Goal: Task Accomplishment & Management: Complete application form

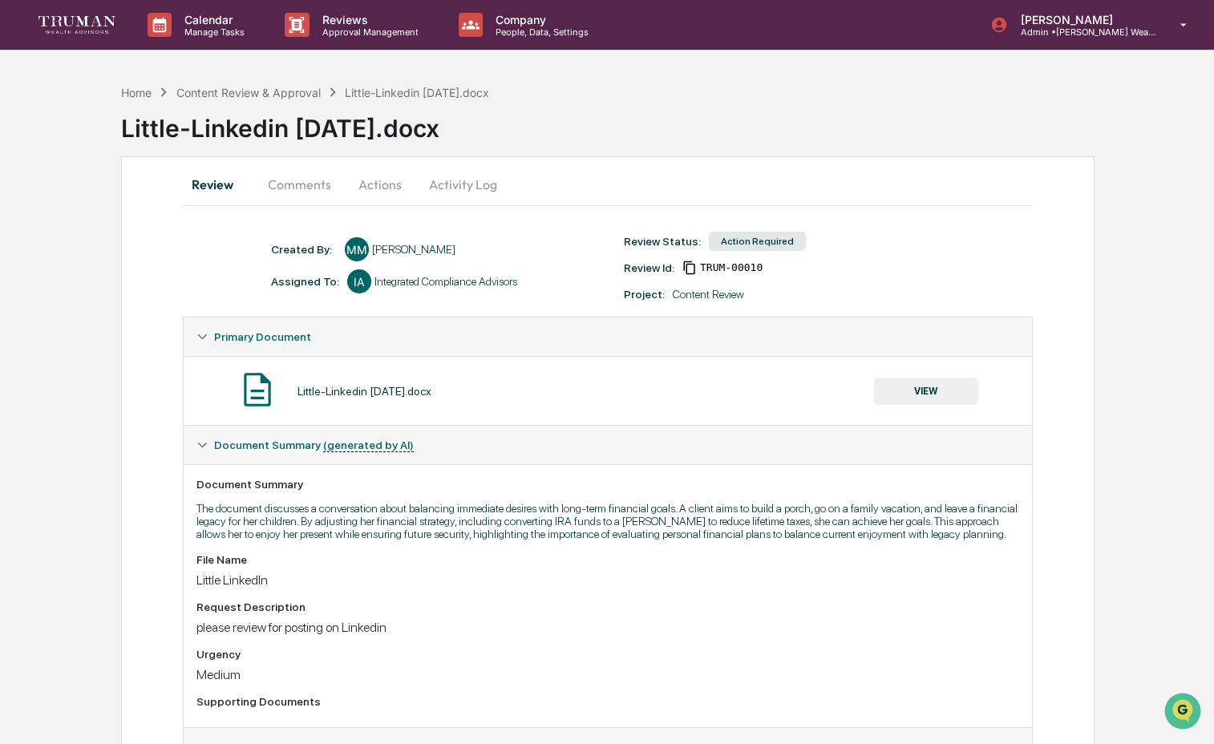
click at [953, 394] on button "VIEW" at bounding box center [926, 391] width 104 height 27
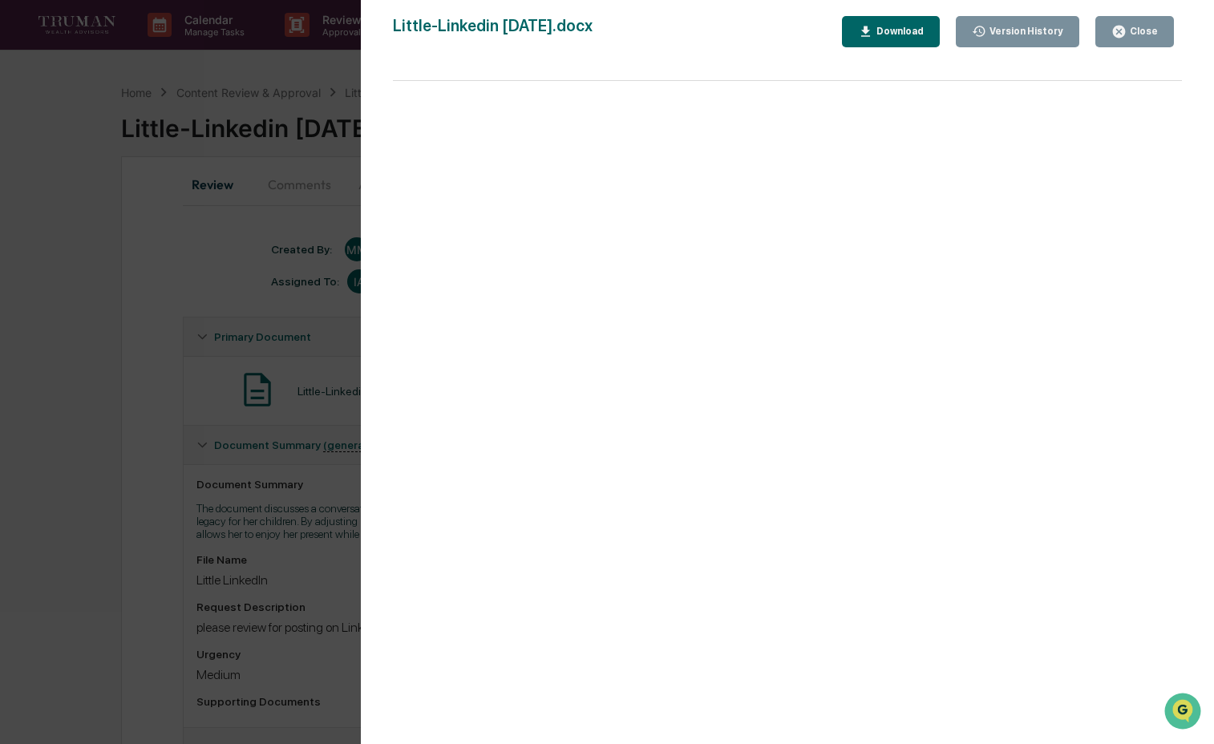
click at [1129, 34] on div "Close" at bounding box center [1141, 31] width 31 height 11
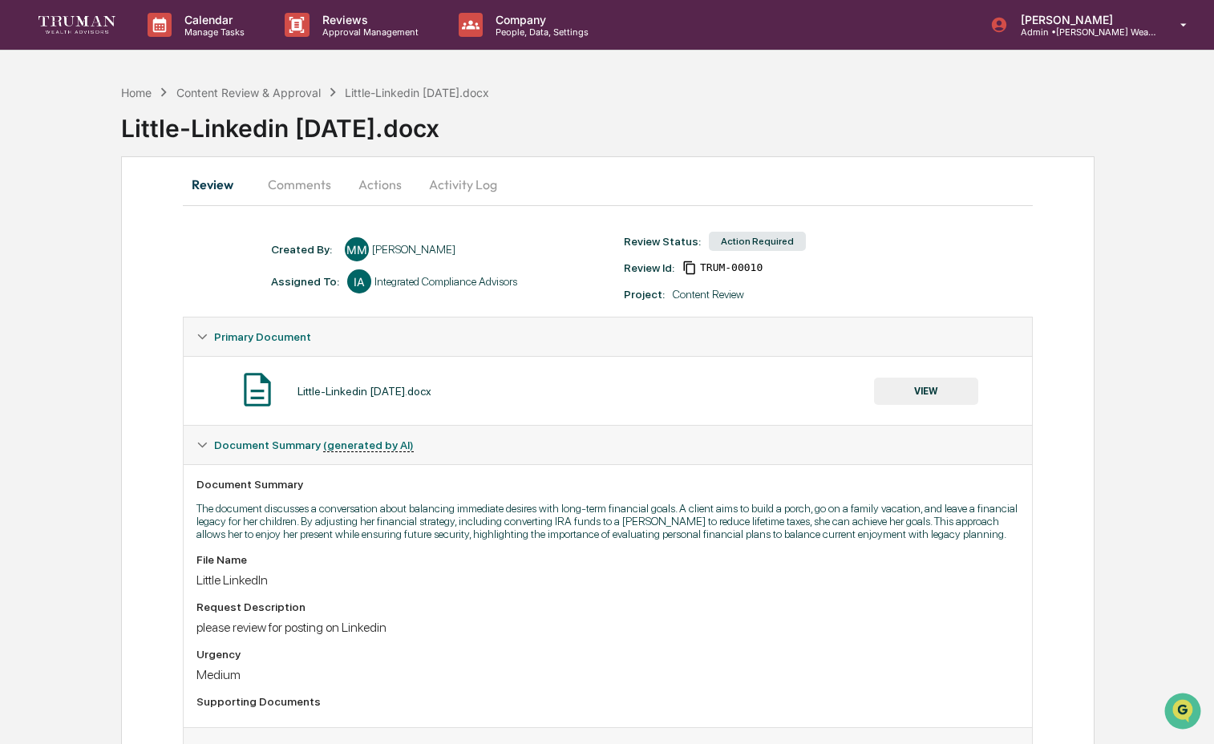
click at [488, 178] on button "Activity Log" at bounding box center [463, 184] width 94 height 38
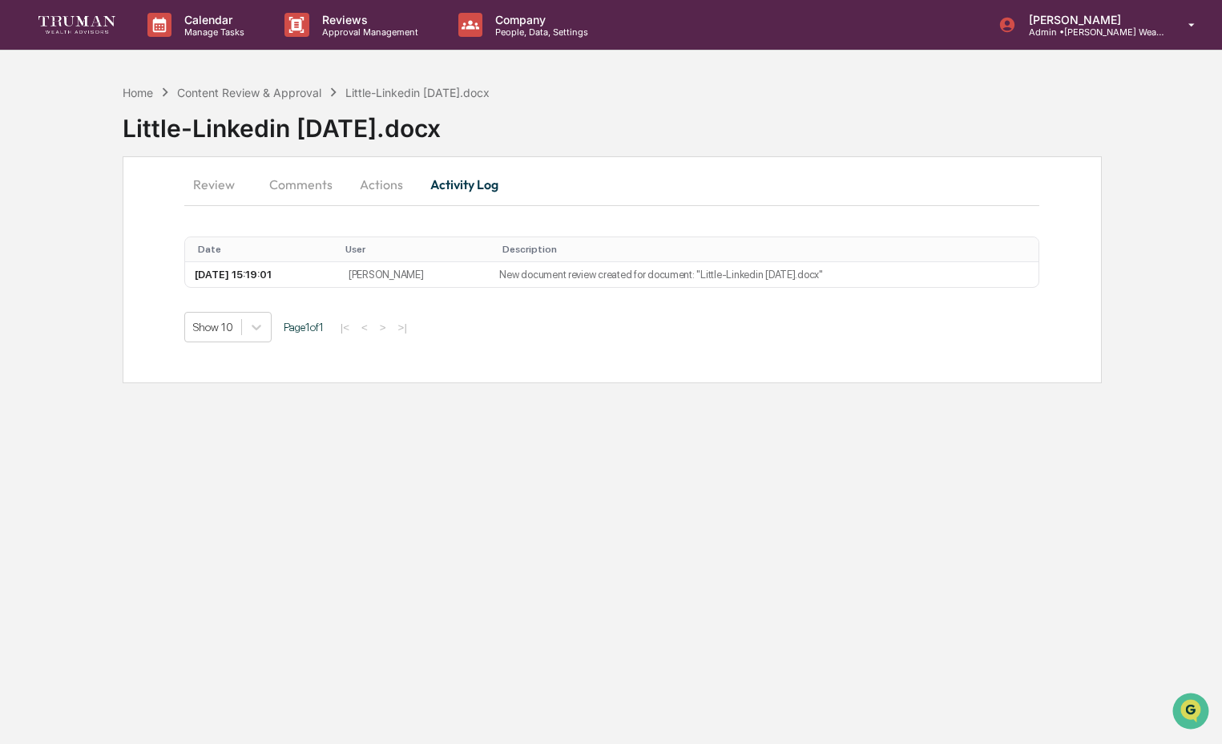
click at [398, 188] on button "Actions" at bounding box center [381, 184] width 72 height 38
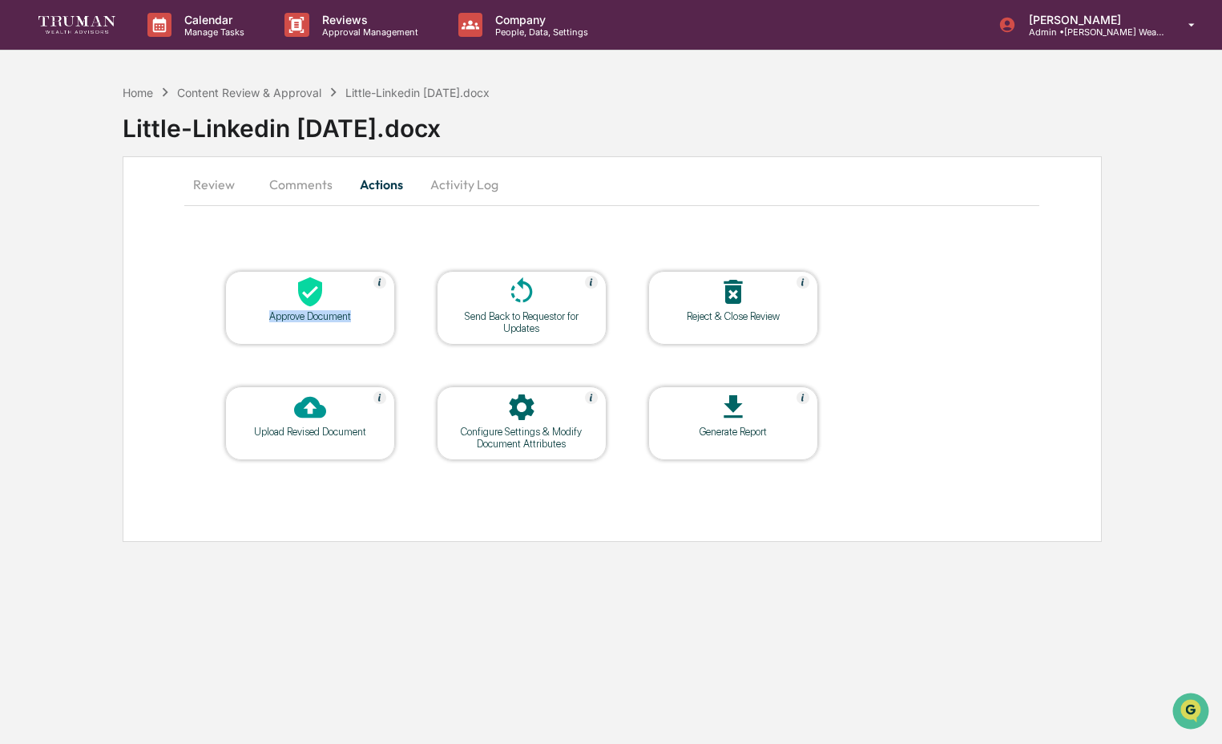
click at [363, 311] on div "Approve Document" at bounding box center [310, 316] width 144 height 12
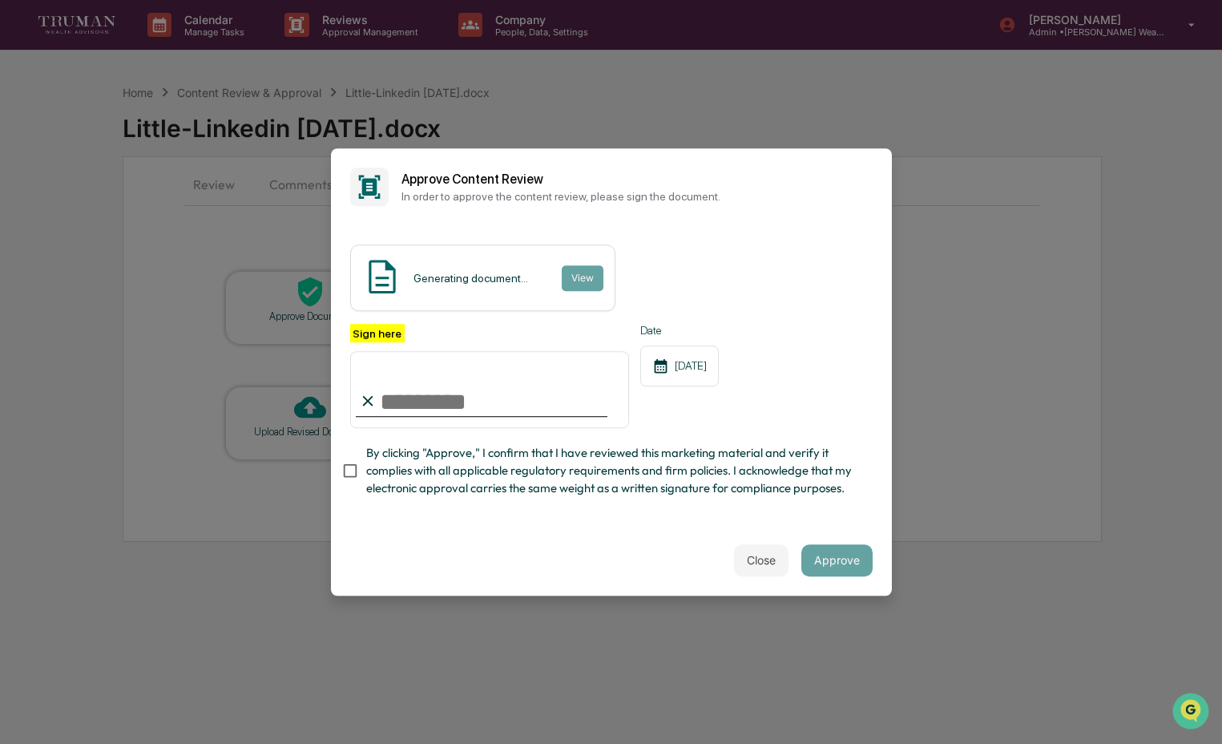
click at [434, 391] on input "Sign here" at bounding box center [490, 389] width 280 height 77
type input "**********"
click at [449, 475] on span "By clicking "Approve," I confirm that I have reviewed this marketing material a…" at bounding box center [613, 471] width 494 height 54
click at [740, 444] on span "By clicking "Approve," I confirm that I have reviewed this marketing material a…" at bounding box center [613, 471] width 494 height 54
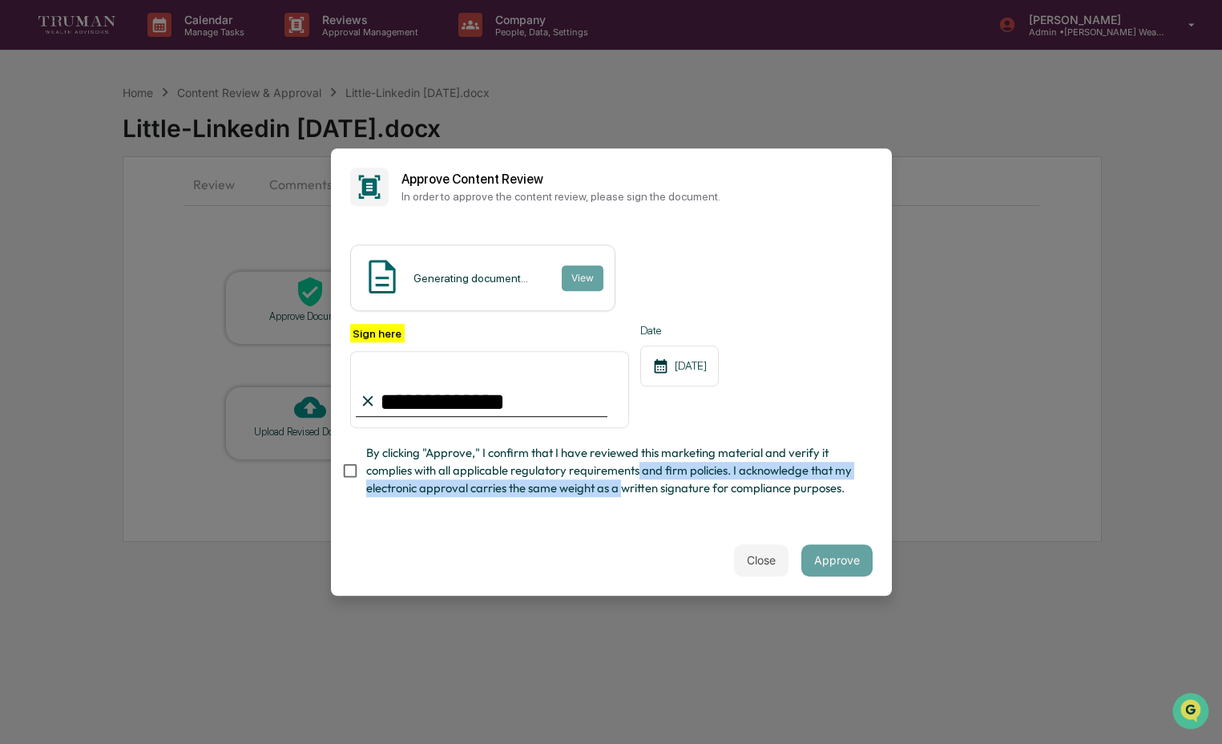
click at [640, 467] on span "By clicking "Approve," I confirm that I have reviewed this marketing material a…" at bounding box center [613, 471] width 494 height 54
click at [753, 475] on span "By clicking "Approve," I confirm that I have reviewed this marketing material a…" at bounding box center [613, 471] width 494 height 54
click at [572, 457] on span "By clicking "Approve," I confirm that I have reviewed this marketing material a…" at bounding box center [613, 471] width 494 height 54
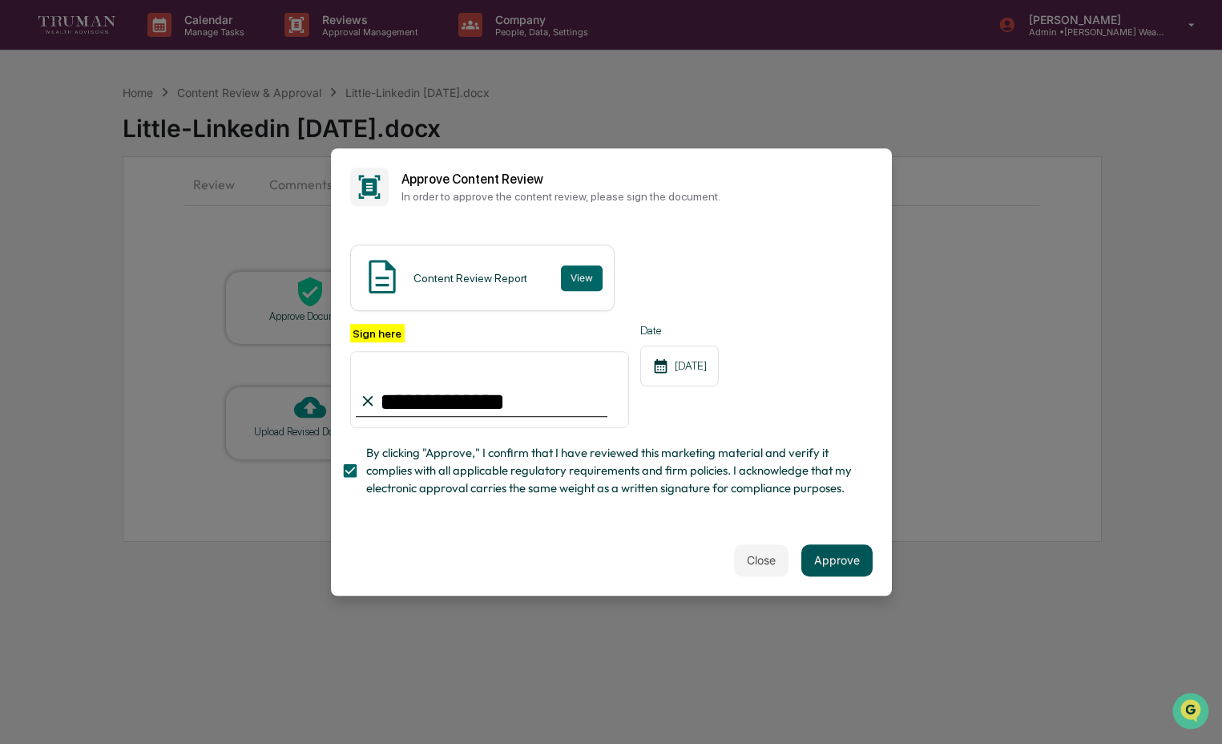
click at [833, 582] on div "Close Approve" at bounding box center [611, 560] width 561 height 71
click at [826, 568] on button "Approve" at bounding box center [837, 560] width 71 height 32
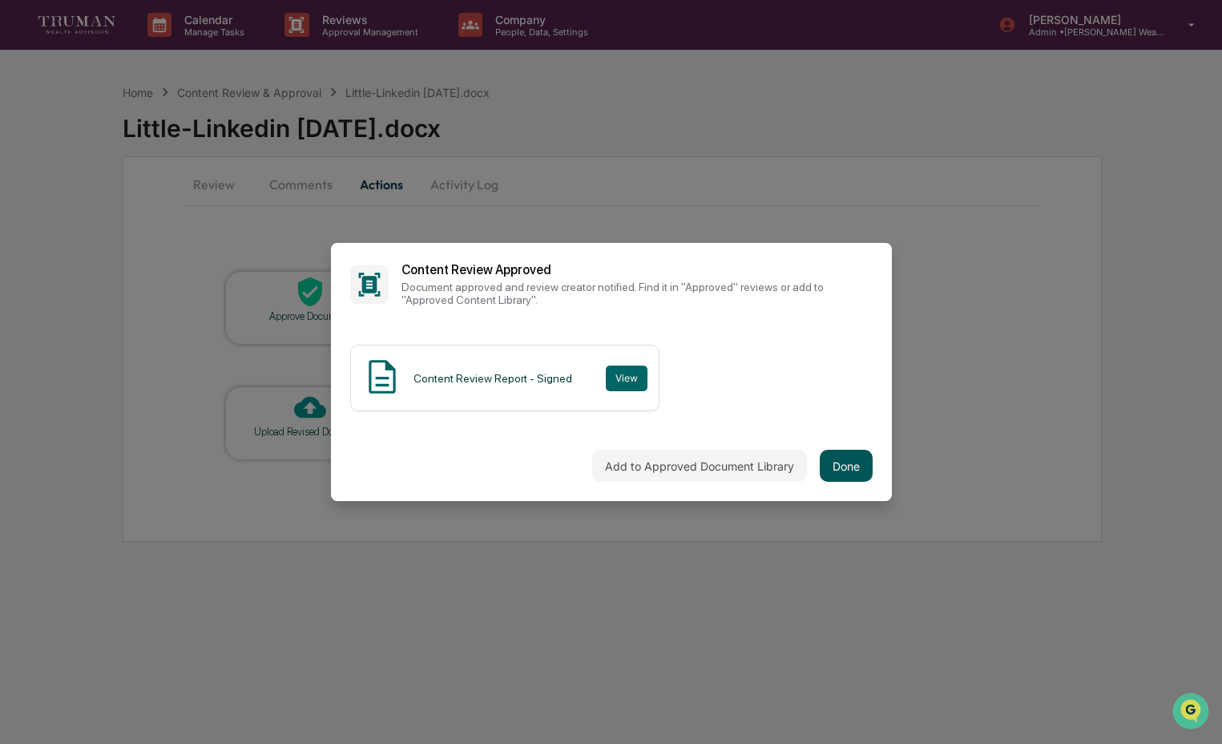
click at [845, 455] on button "Done" at bounding box center [846, 466] width 53 height 32
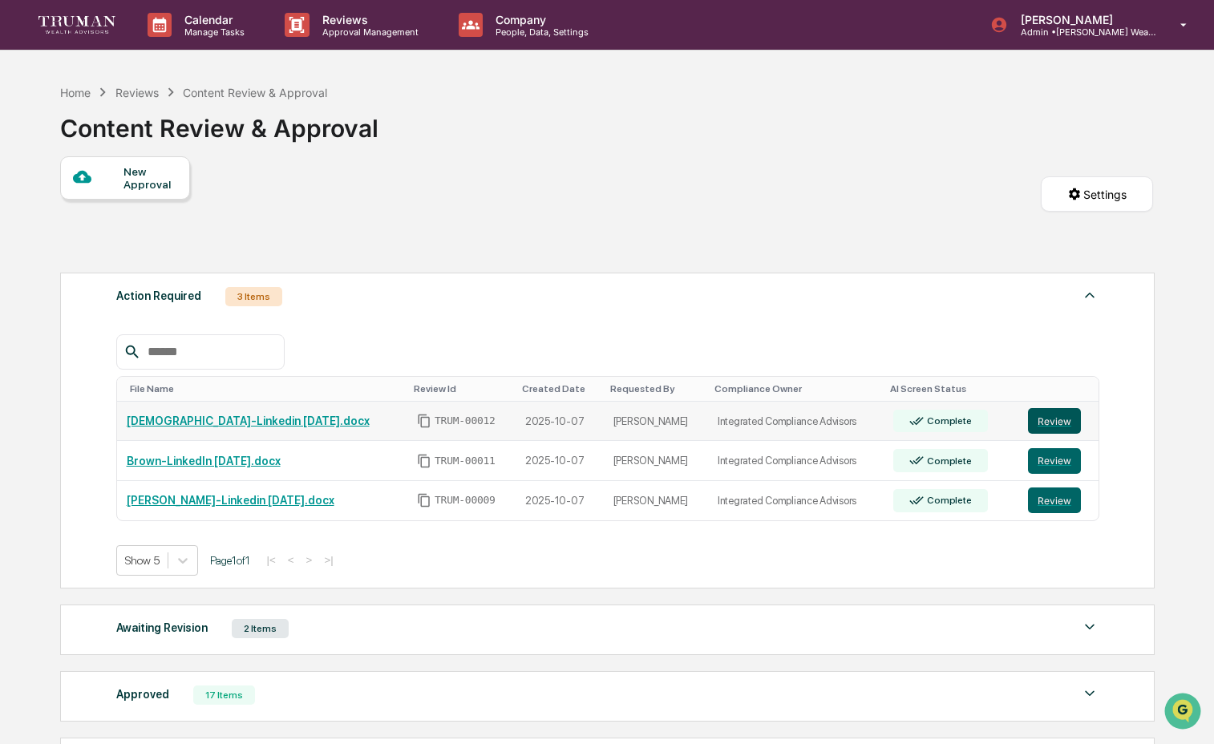
click at [1037, 430] on button "Review" at bounding box center [1054, 421] width 53 height 26
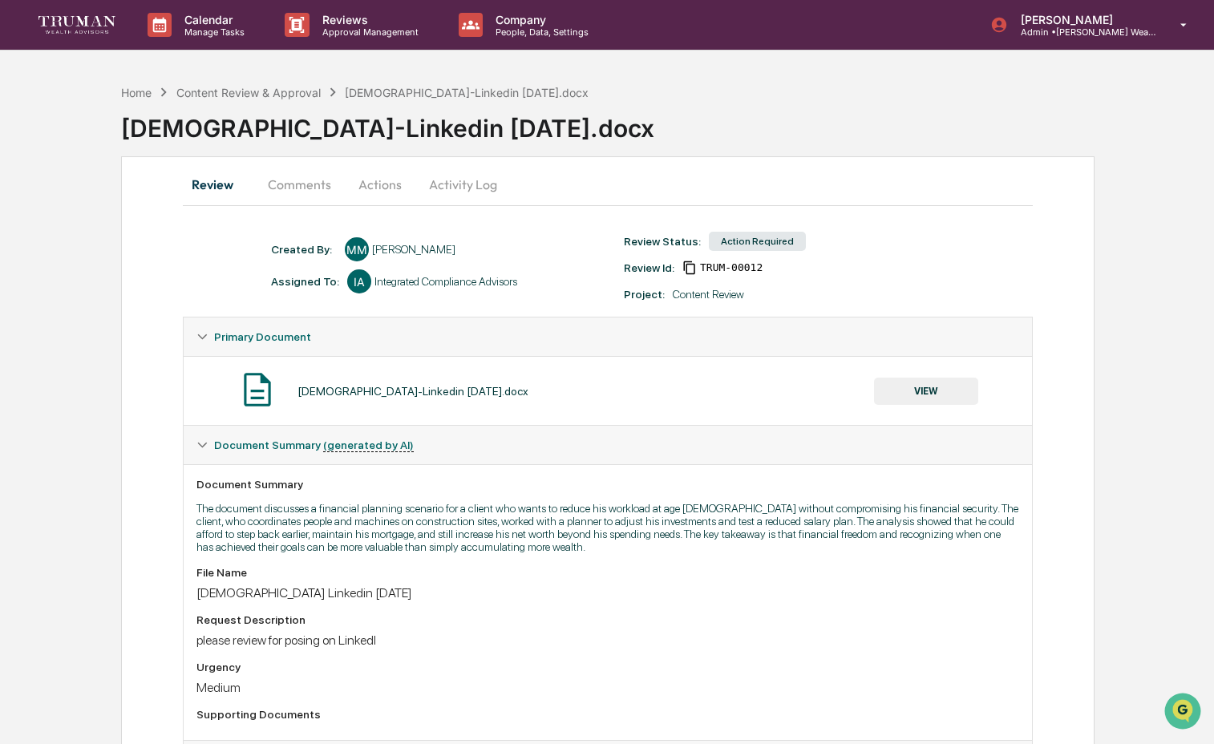
click at [454, 181] on button "Activity Log" at bounding box center [463, 184] width 94 height 38
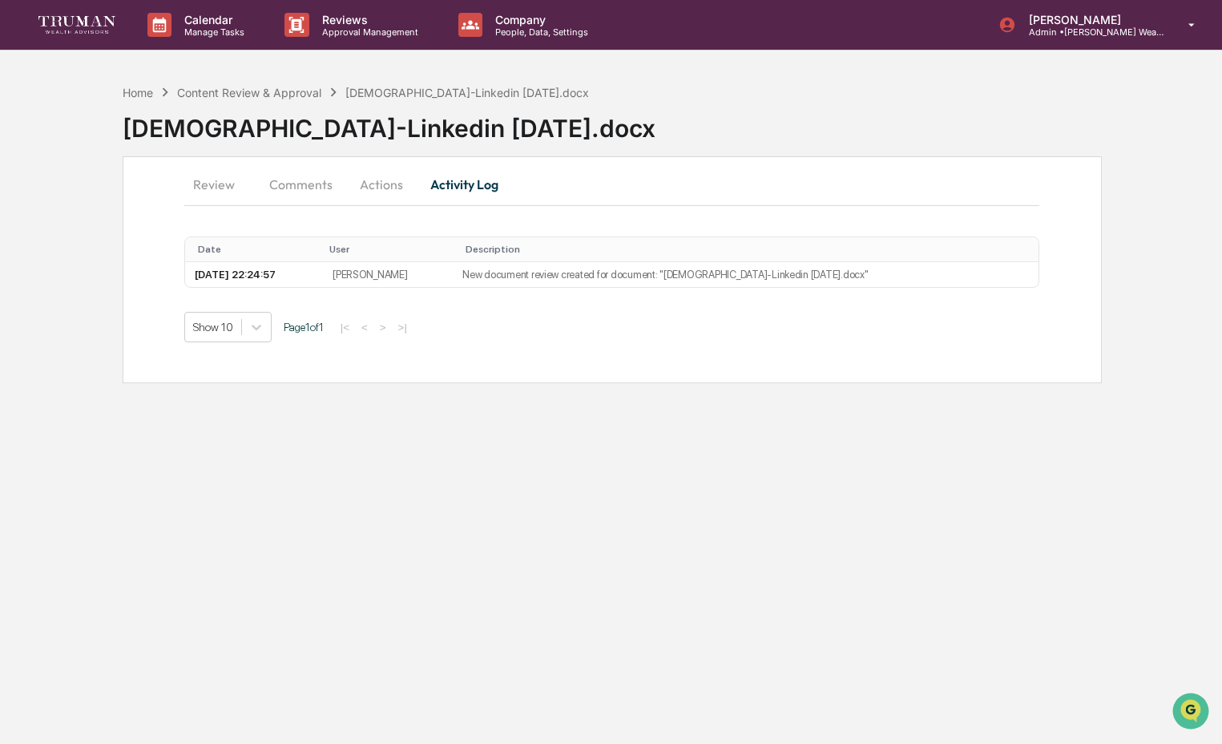
click at [232, 184] on button "Review" at bounding box center [220, 184] width 72 height 38
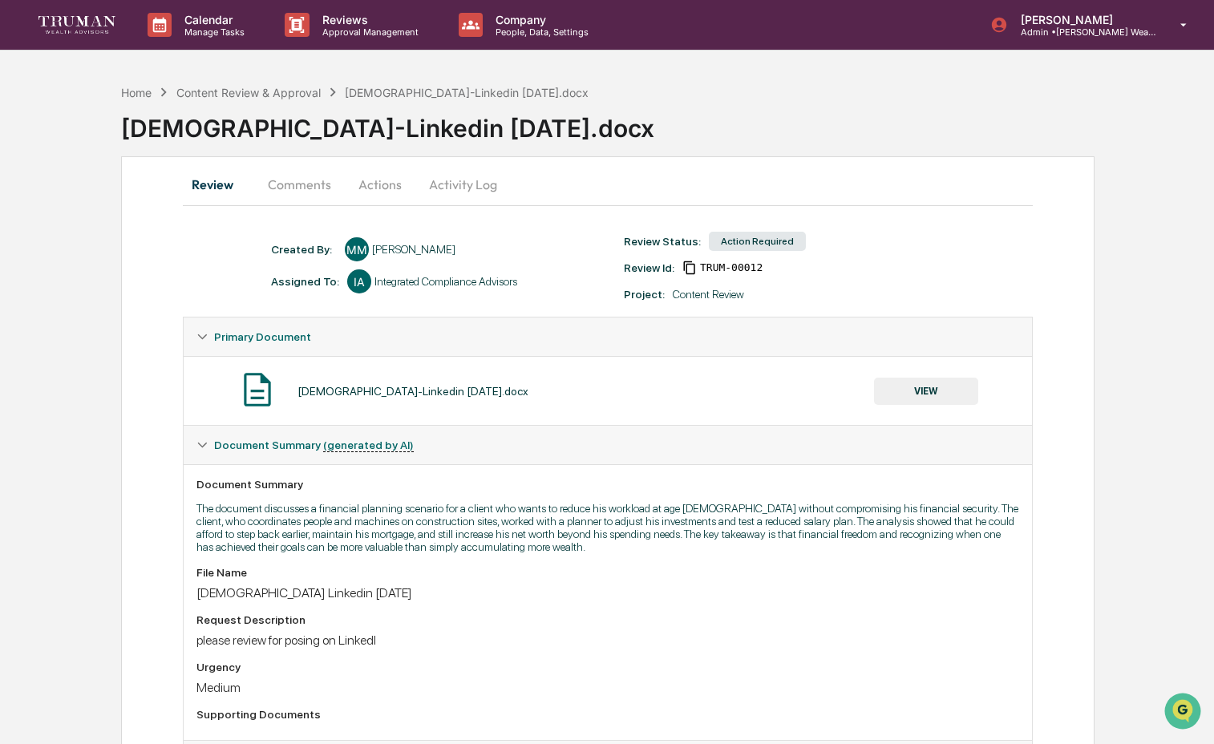
click at [904, 392] on button "VIEW" at bounding box center [926, 391] width 104 height 27
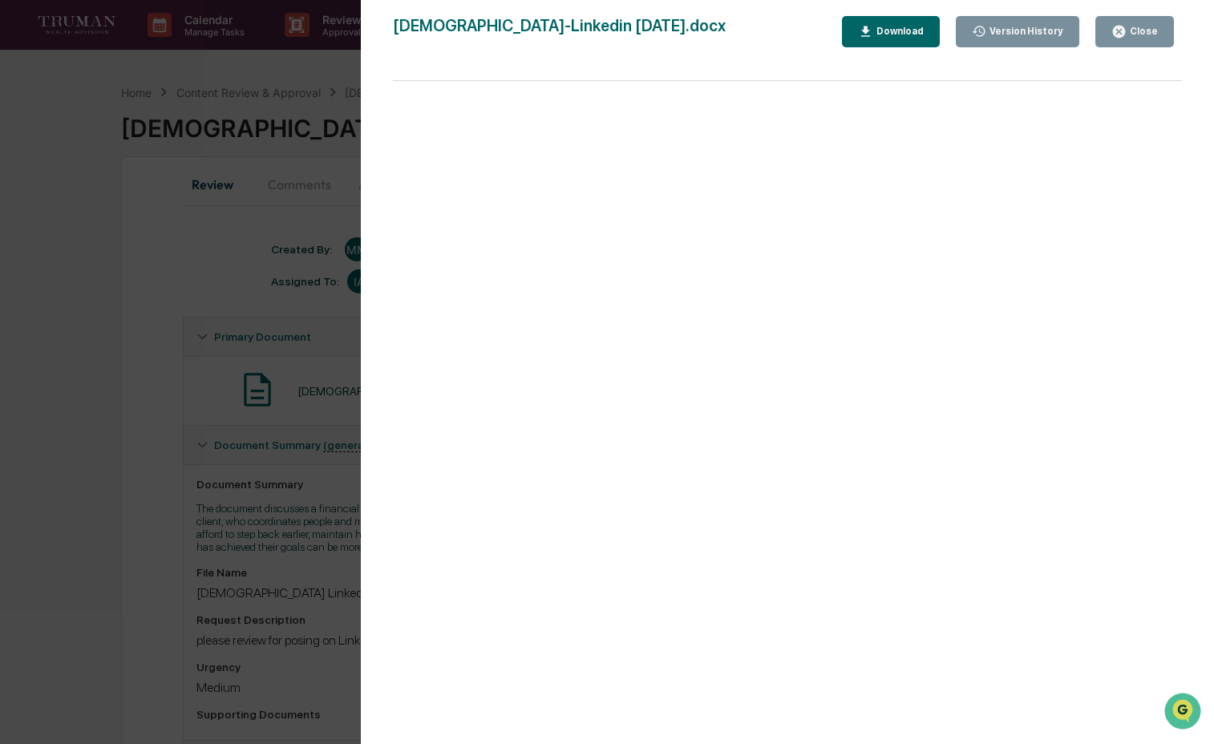
click at [1120, 27] on icon "button" at bounding box center [1119, 32] width 12 height 12
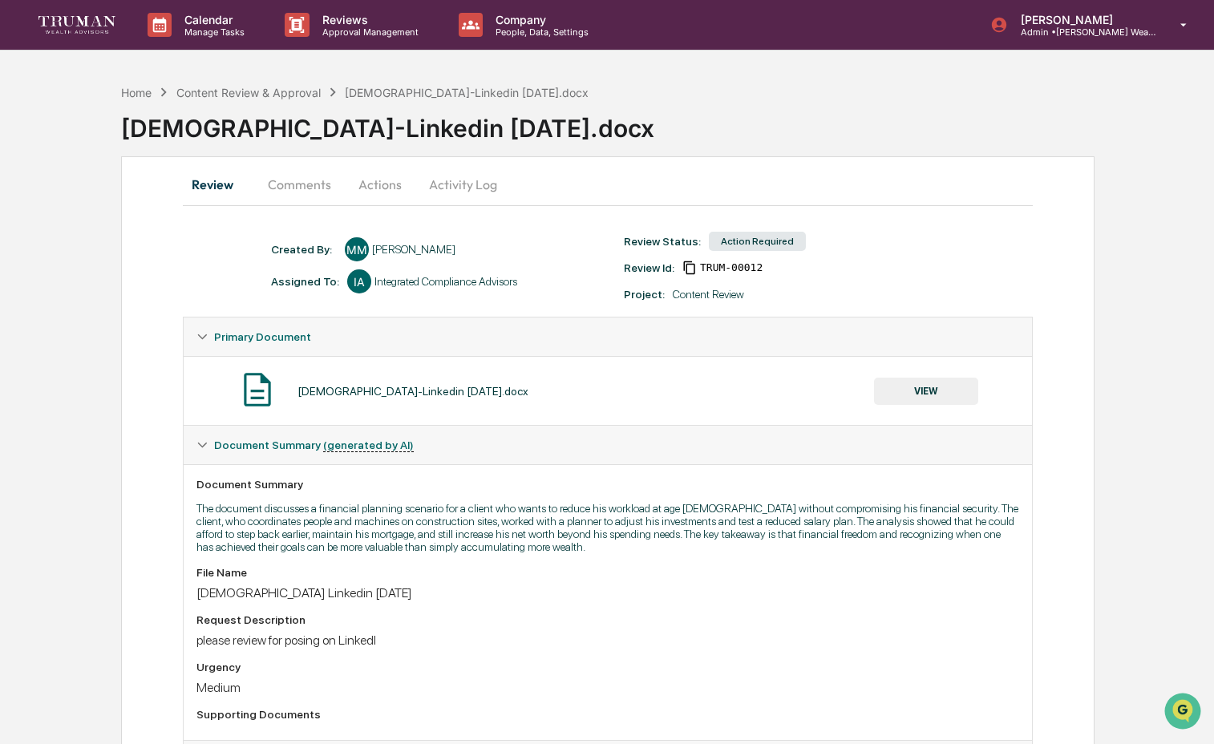
click at [304, 186] on button "Comments" at bounding box center [299, 184] width 89 height 38
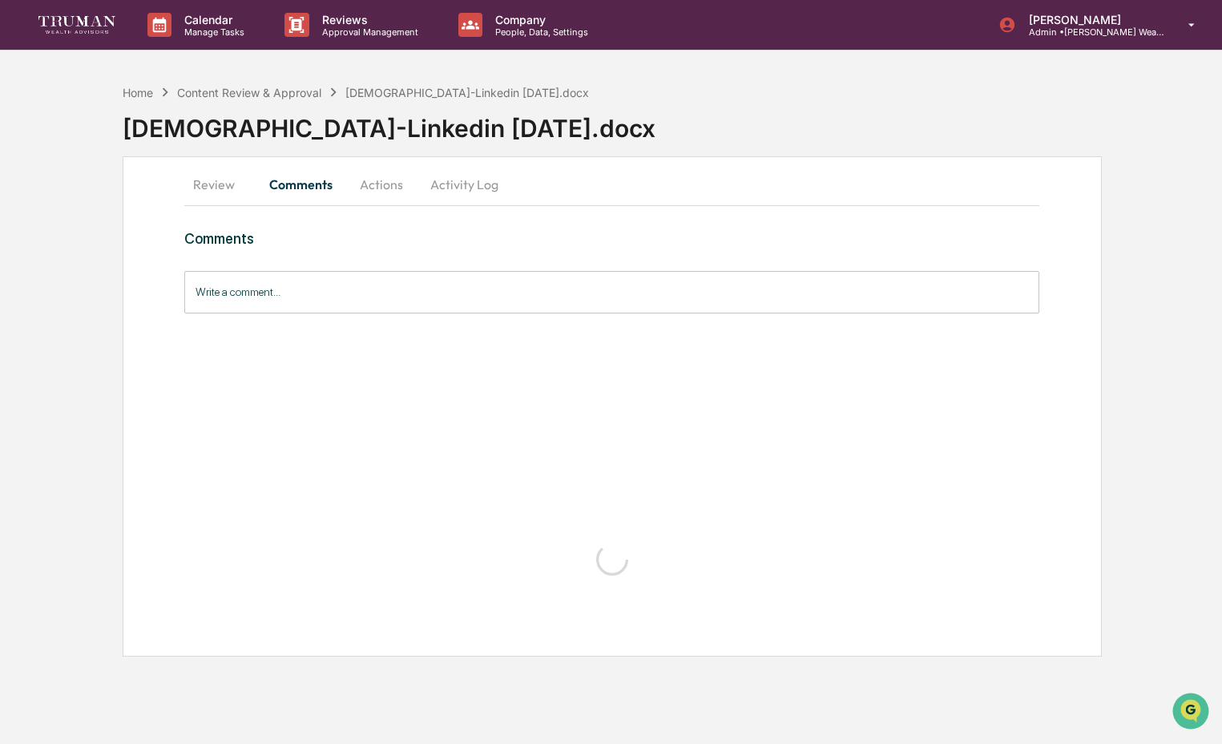
click at [398, 288] on input "Write a comment..." at bounding box center [612, 292] width 856 height 42
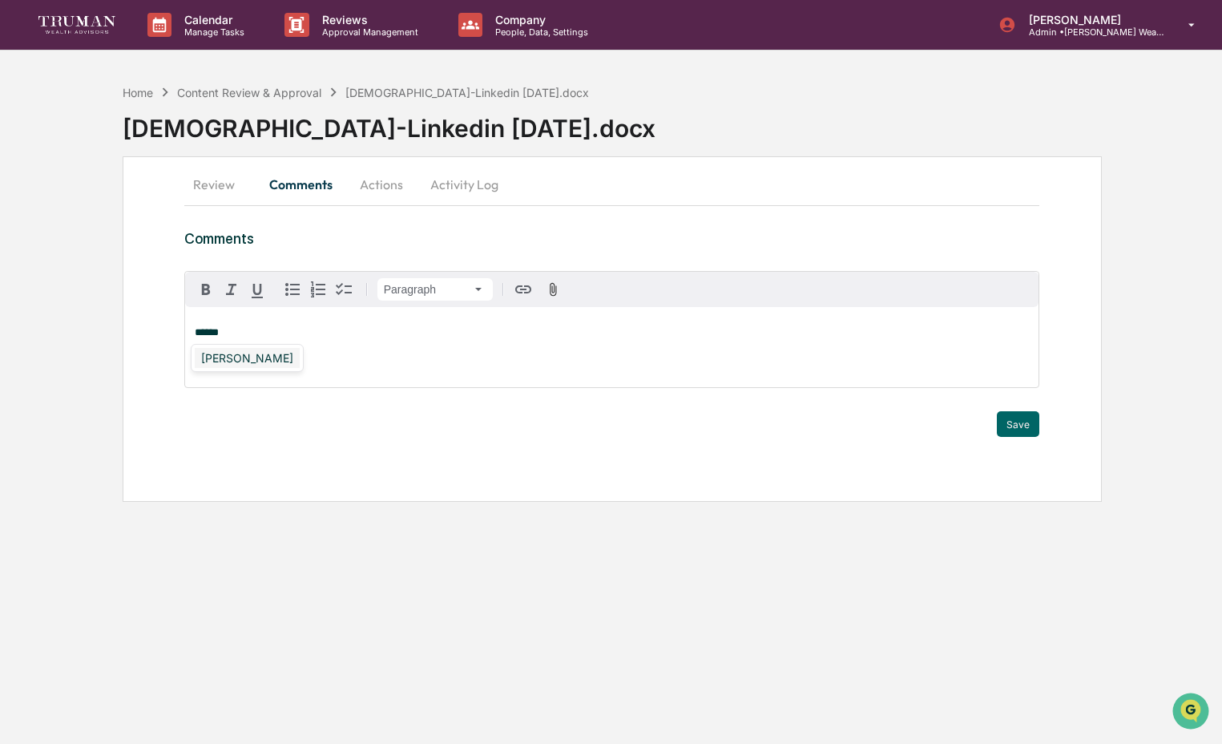
click at [261, 356] on div "[PERSON_NAME]" at bounding box center [247, 358] width 105 height 20
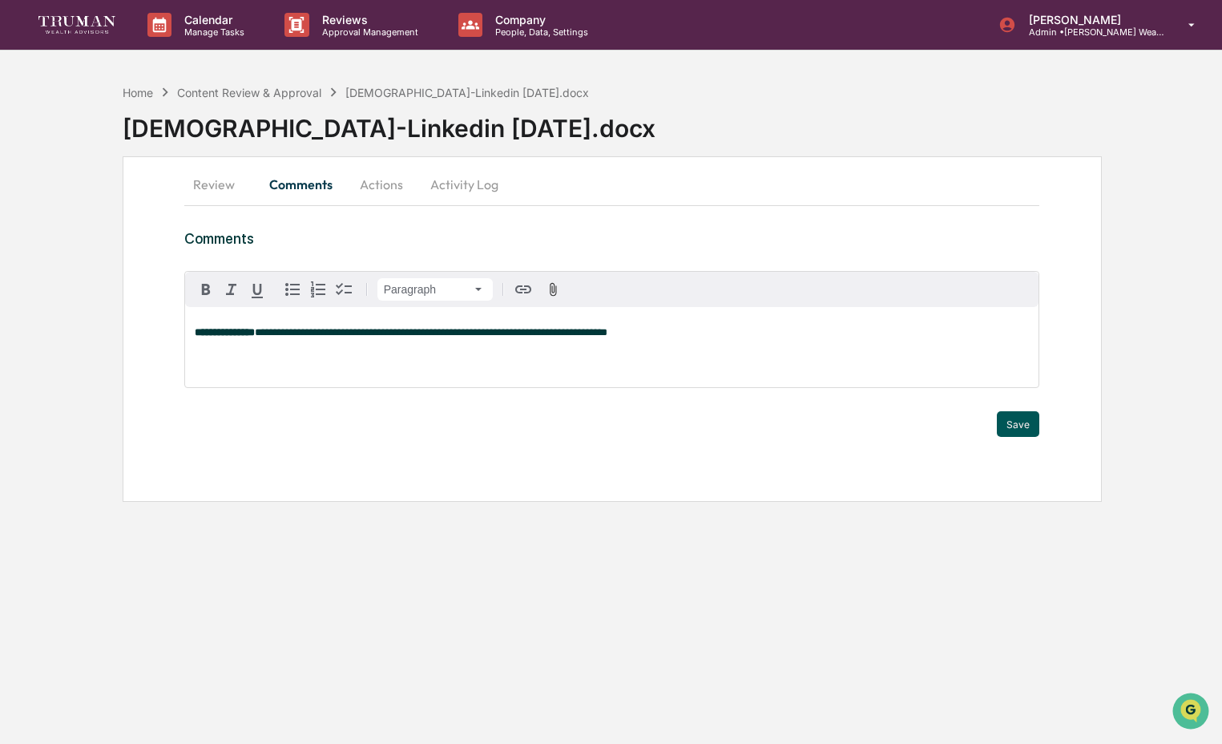
click at [1027, 418] on button "Save" at bounding box center [1018, 424] width 42 height 26
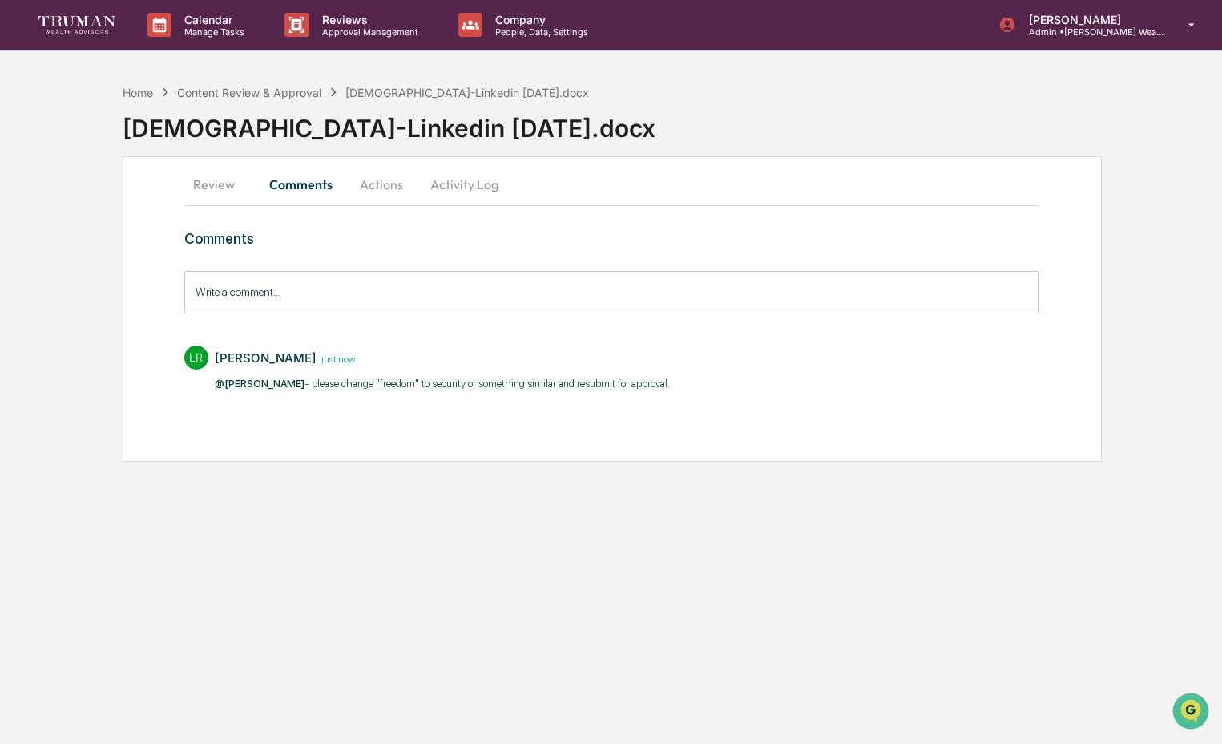
click at [381, 179] on button "Actions" at bounding box center [381, 184] width 72 height 38
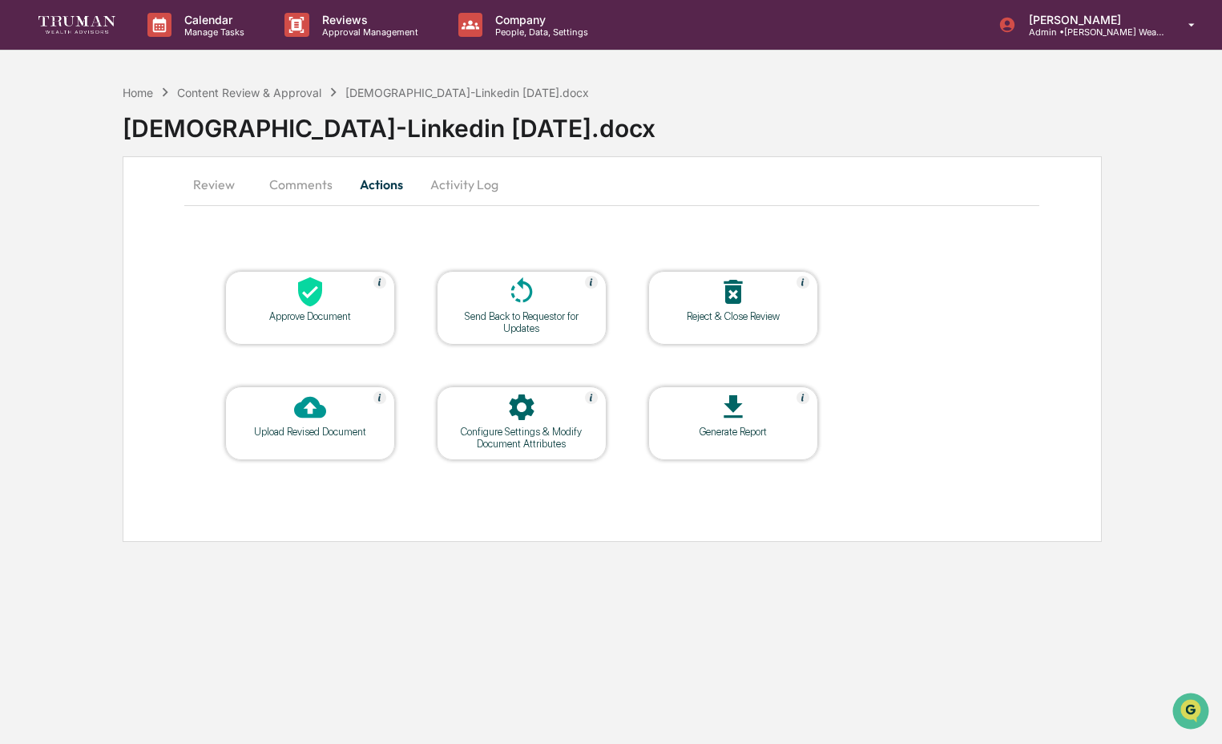
click at [535, 303] on icon at bounding box center [522, 292] width 32 height 32
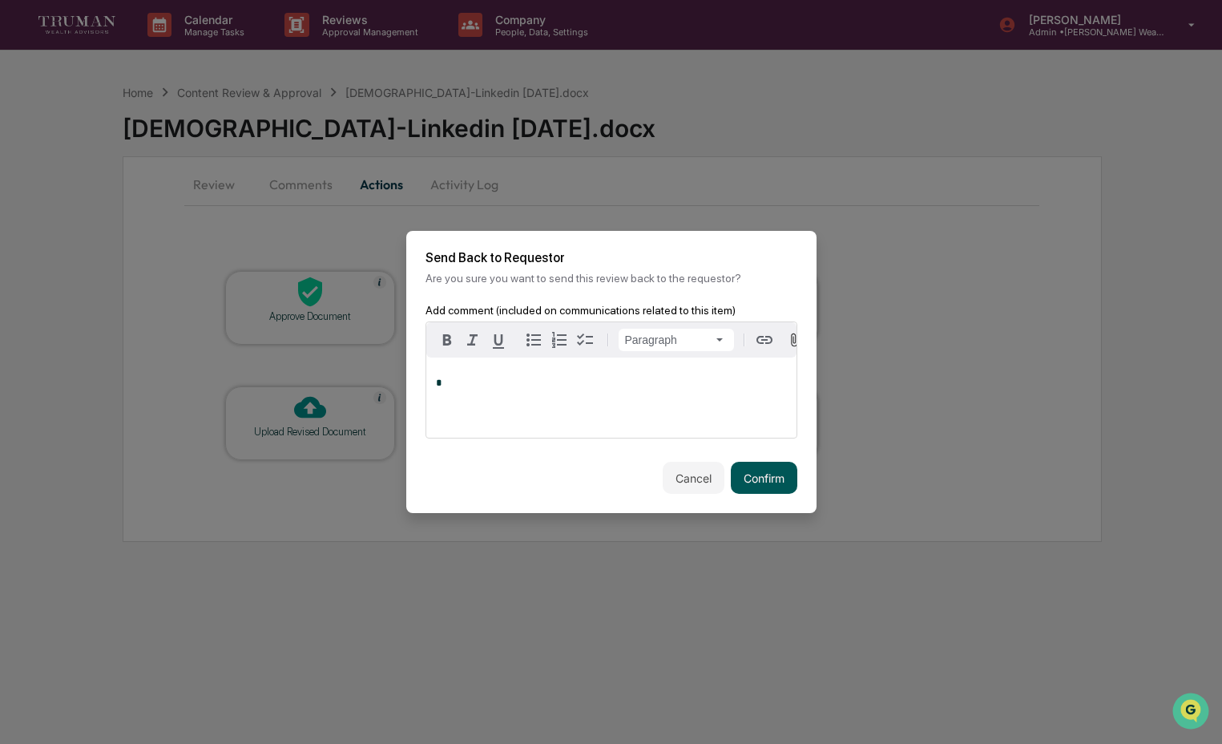
click at [756, 484] on button "Confirm" at bounding box center [764, 478] width 67 height 32
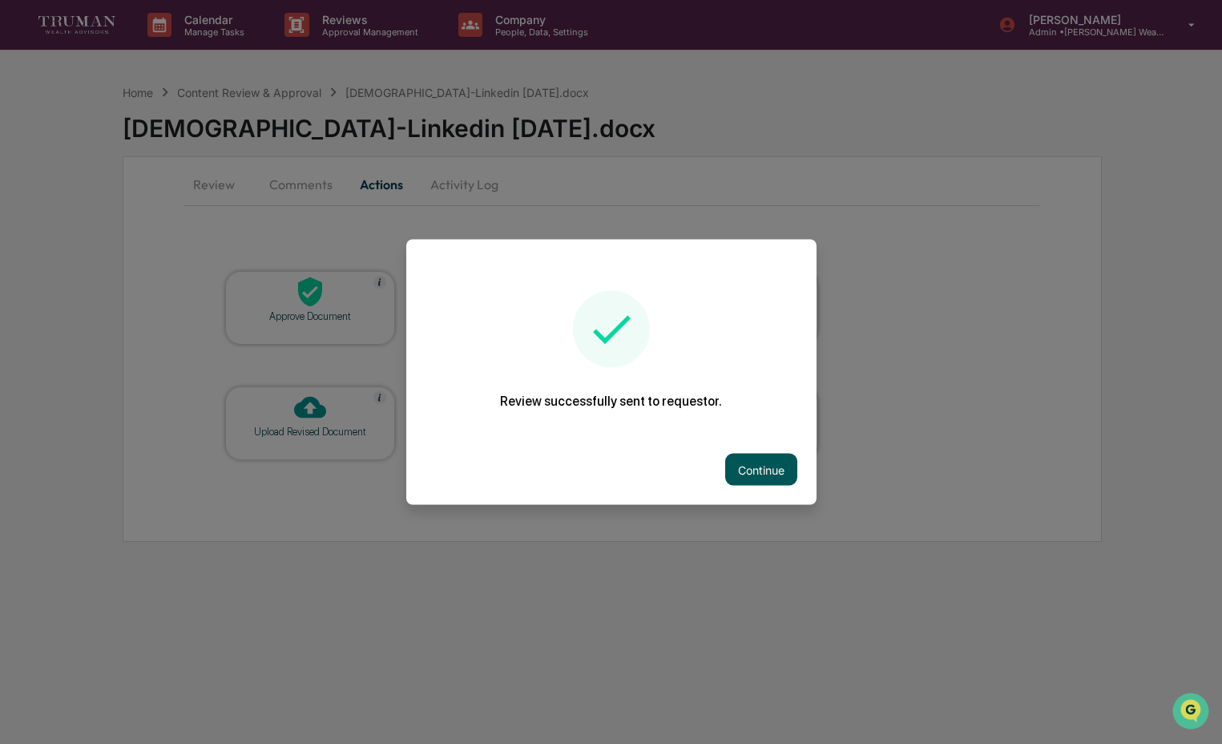
click at [744, 464] on button "Continue" at bounding box center [761, 470] width 72 height 32
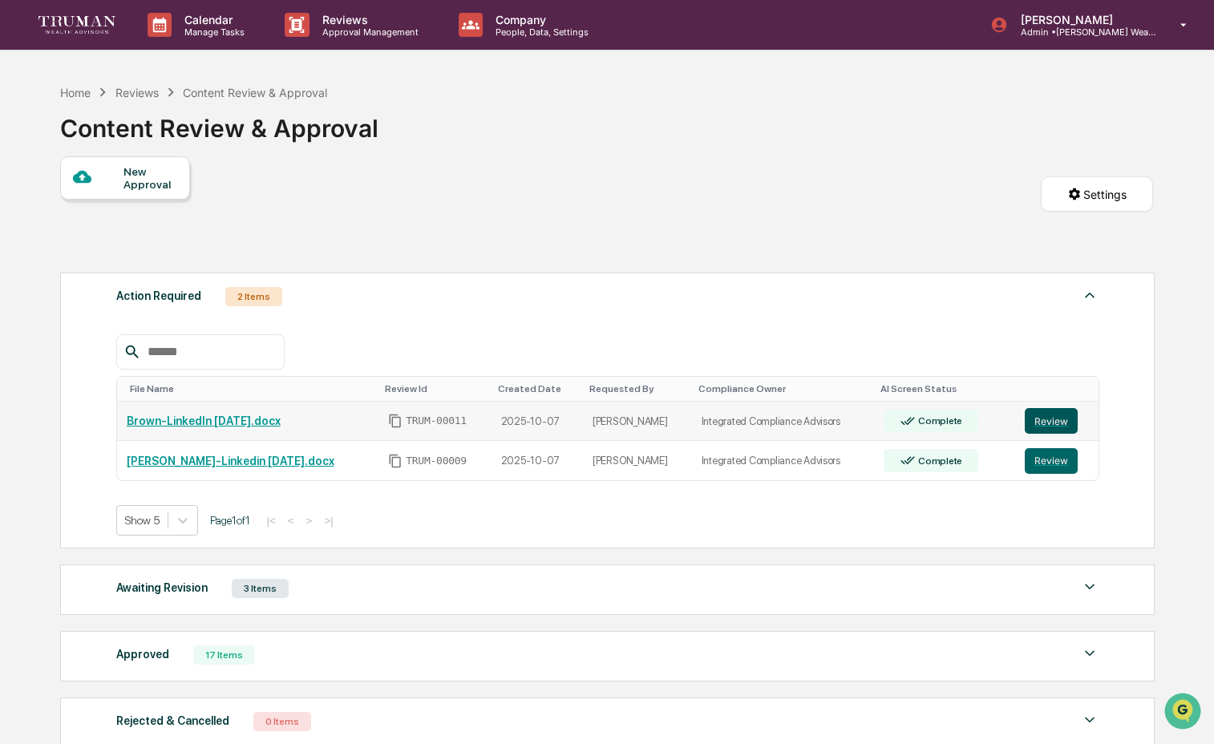
click at [1051, 428] on button "Review" at bounding box center [1050, 421] width 53 height 26
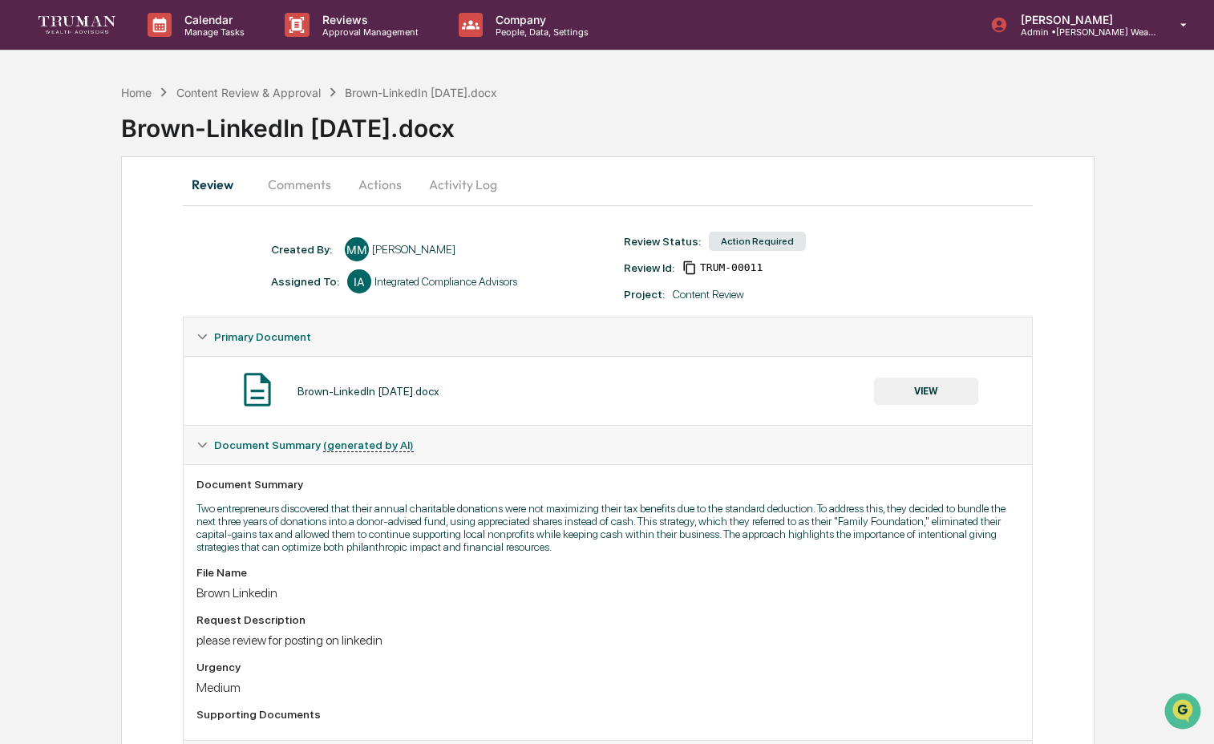
click at [448, 184] on button "Activity Log" at bounding box center [463, 184] width 94 height 38
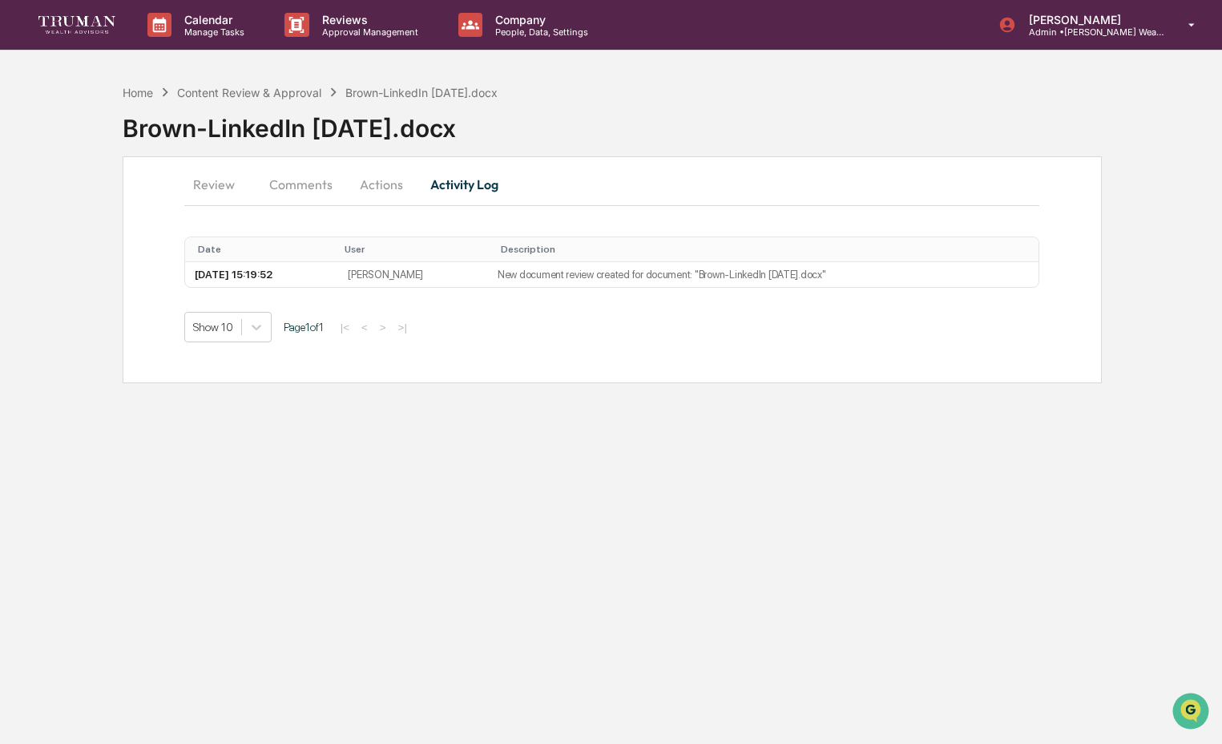
click at [223, 182] on button "Review" at bounding box center [220, 184] width 72 height 38
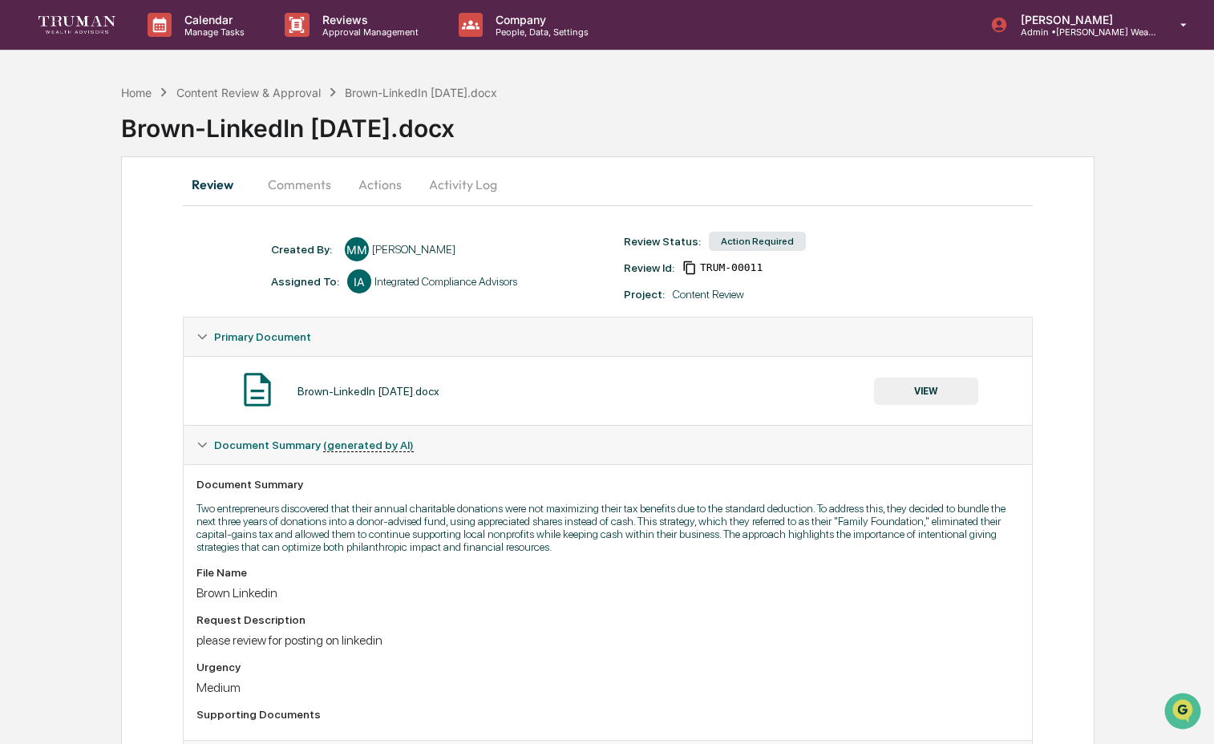
click at [939, 390] on button "VIEW" at bounding box center [926, 391] width 104 height 27
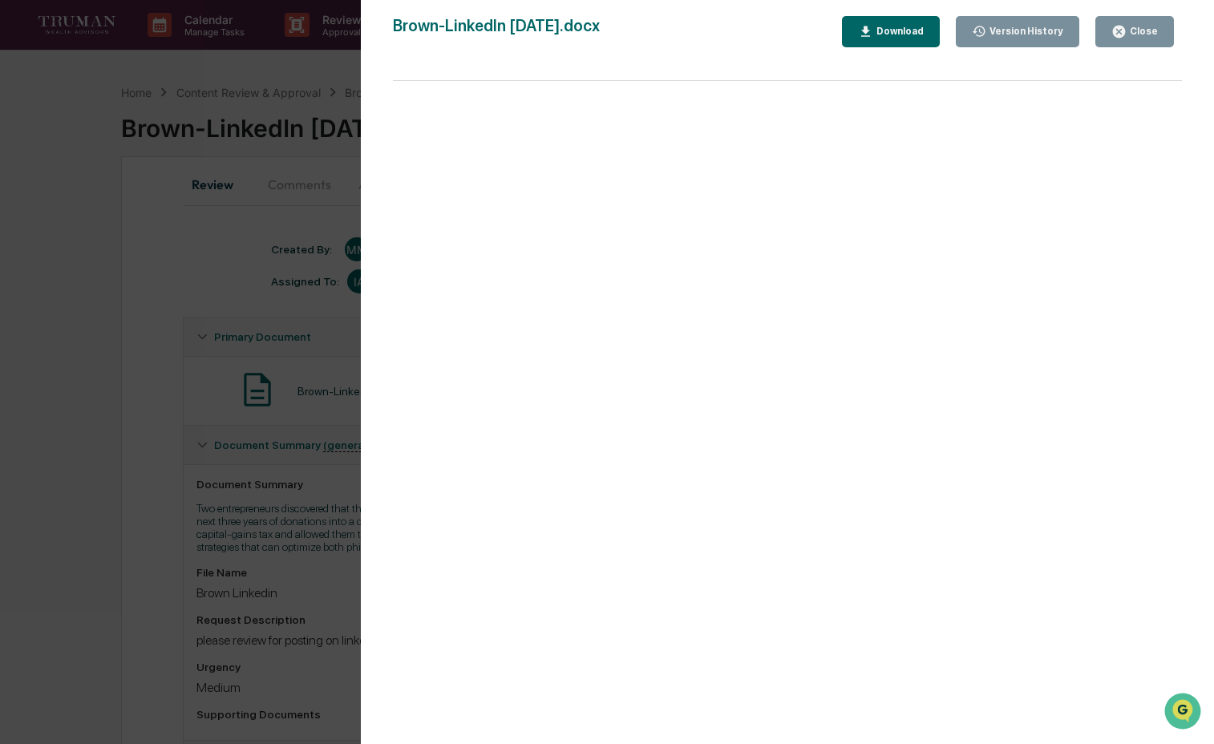
click at [1133, 38] on button "Close" at bounding box center [1134, 31] width 79 height 31
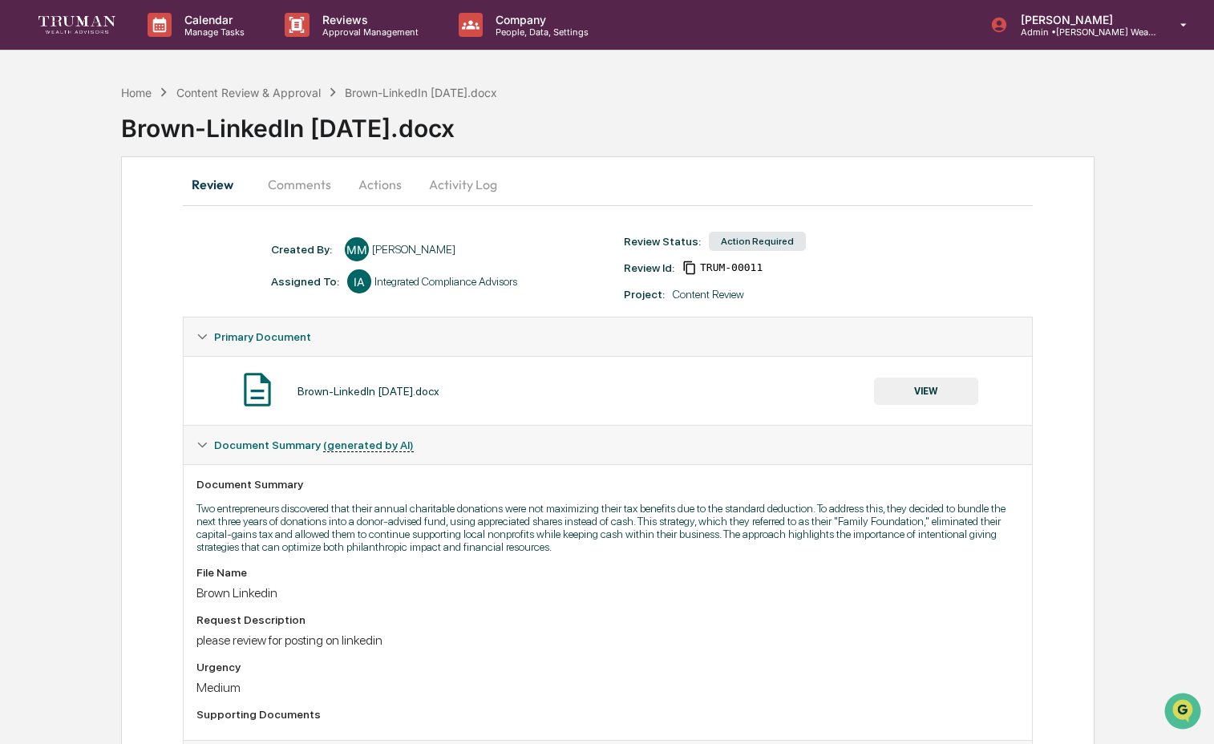
click at [390, 180] on button "Actions" at bounding box center [380, 184] width 72 height 38
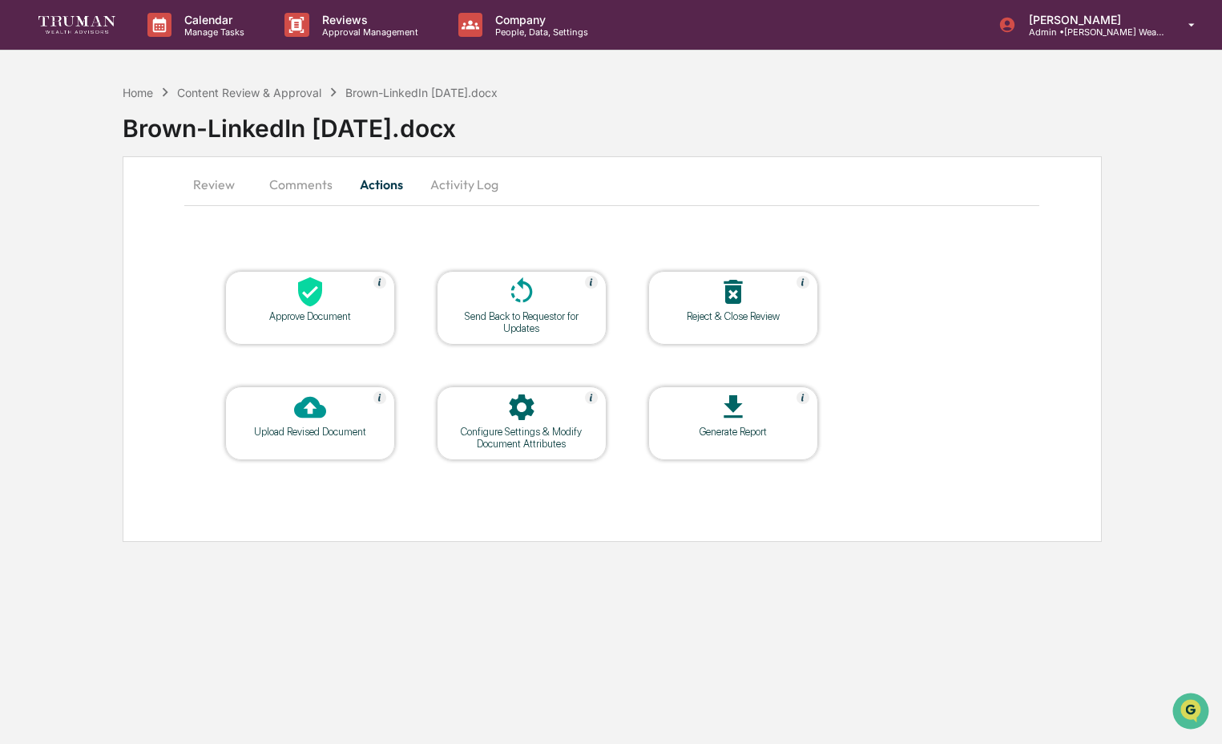
click at [353, 325] on div "Approve Document" at bounding box center [310, 308] width 170 height 74
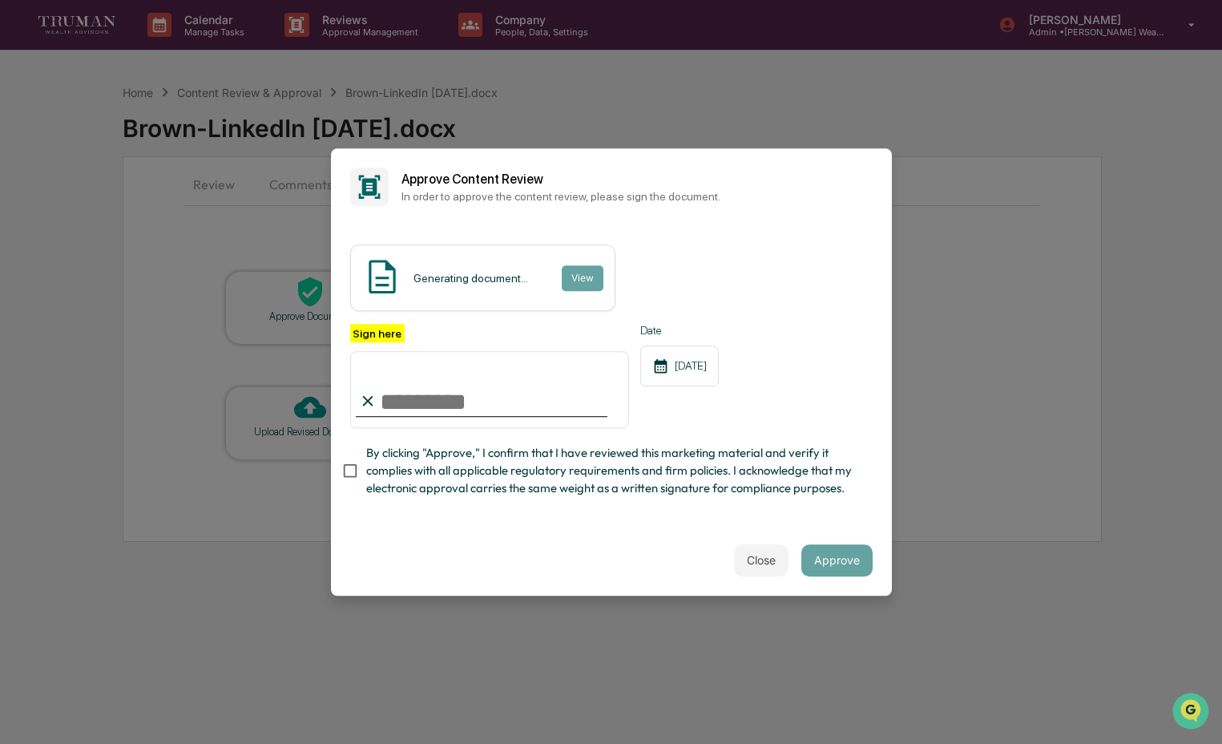
click at [499, 382] on input "Sign here" at bounding box center [490, 389] width 280 height 77
type input "**********"
click at [488, 461] on span "By clicking "Approve," I confirm that I have reviewed this marketing material a…" at bounding box center [613, 471] width 494 height 54
click at [823, 564] on button "Approve" at bounding box center [837, 560] width 71 height 32
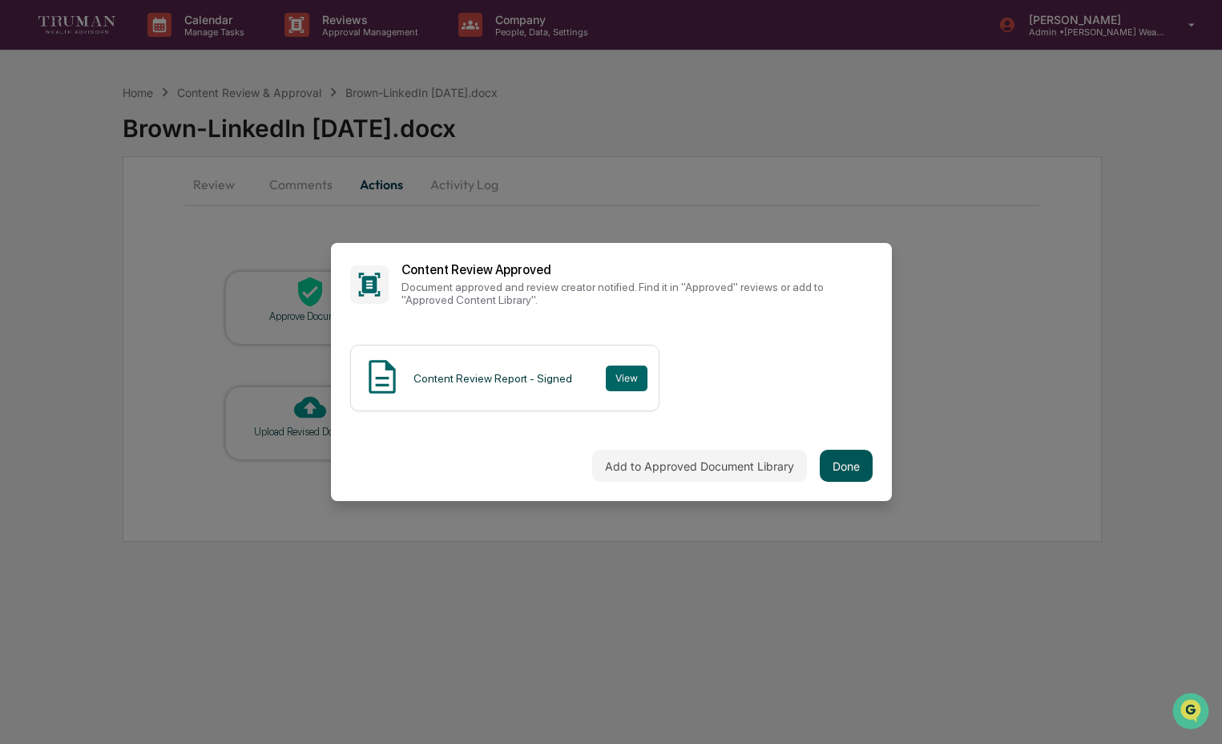
click at [820, 472] on button "Done" at bounding box center [846, 466] width 53 height 32
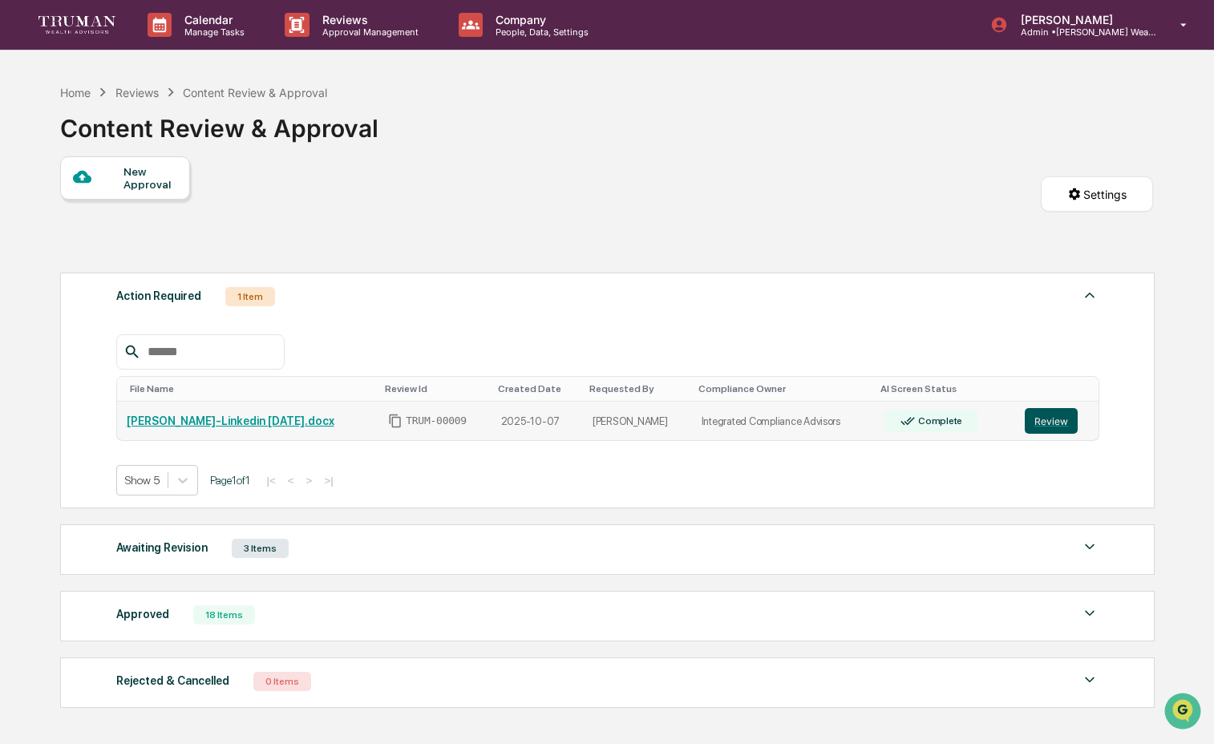
click at [1057, 419] on button "Review" at bounding box center [1050, 421] width 53 height 26
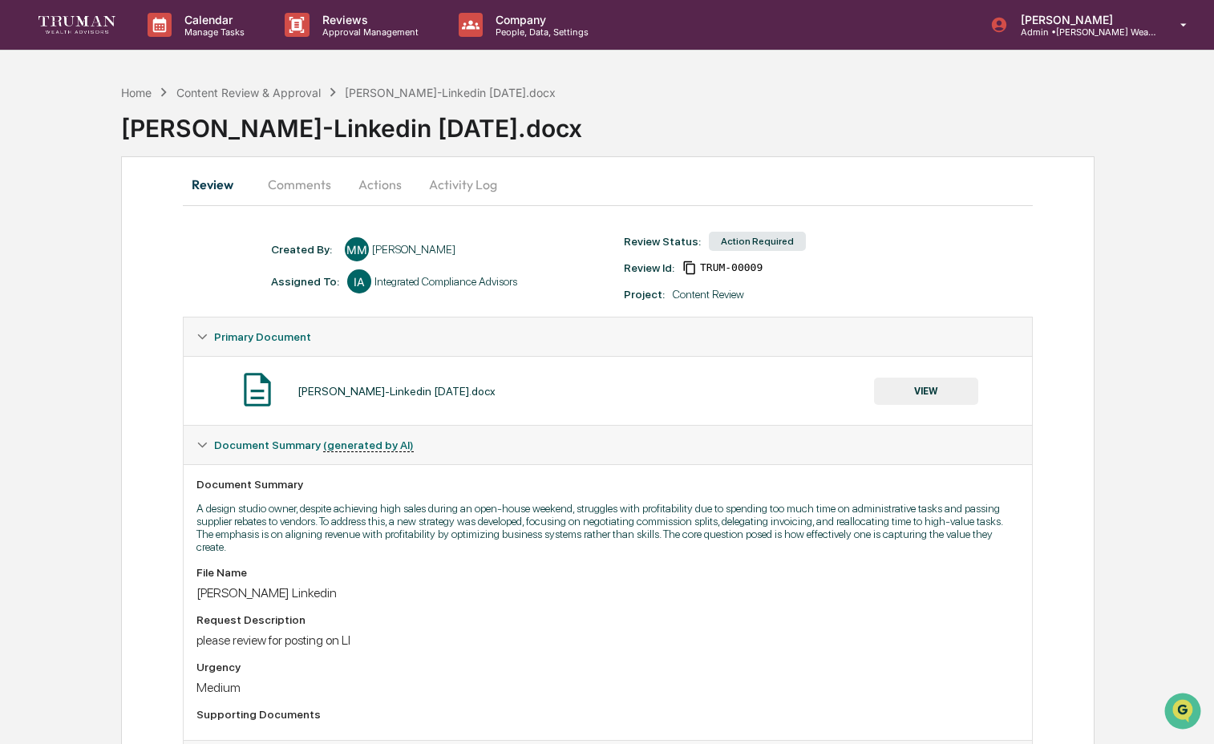
click at [438, 188] on button "Activity Log" at bounding box center [463, 184] width 94 height 38
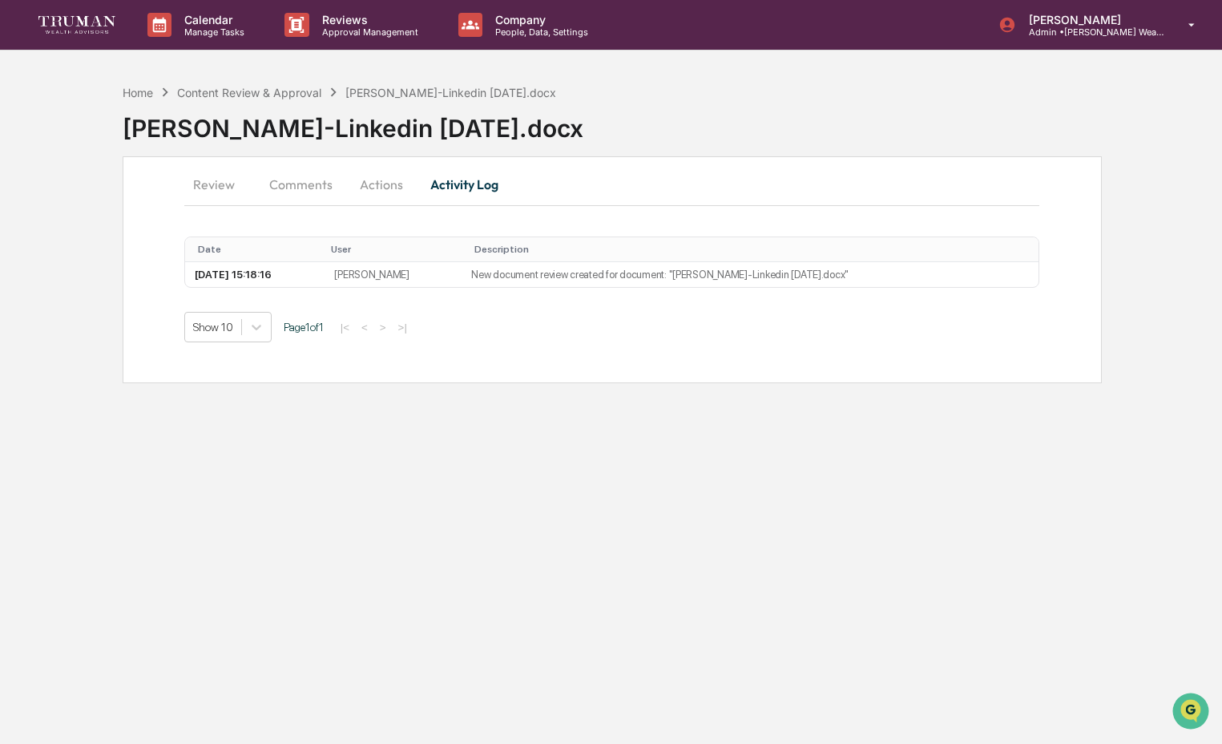
click at [224, 193] on button "Review" at bounding box center [220, 184] width 72 height 38
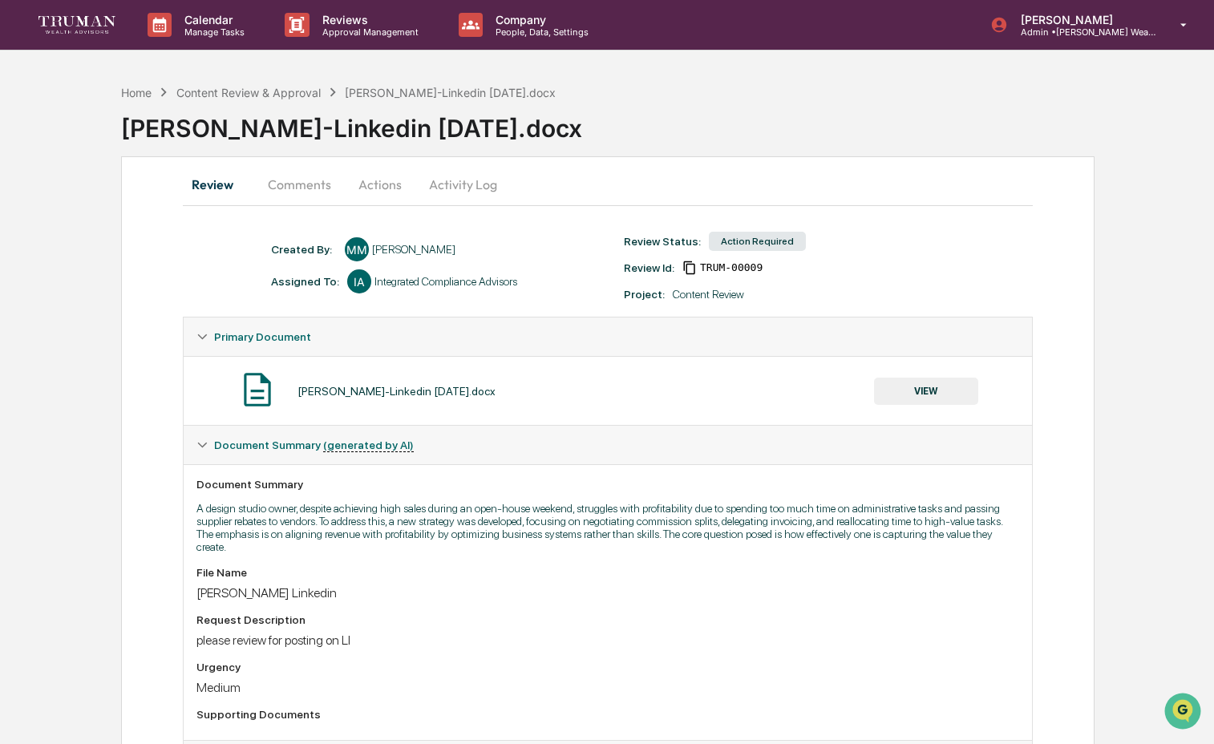
click at [964, 394] on button "VIEW" at bounding box center [926, 391] width 104 height 27
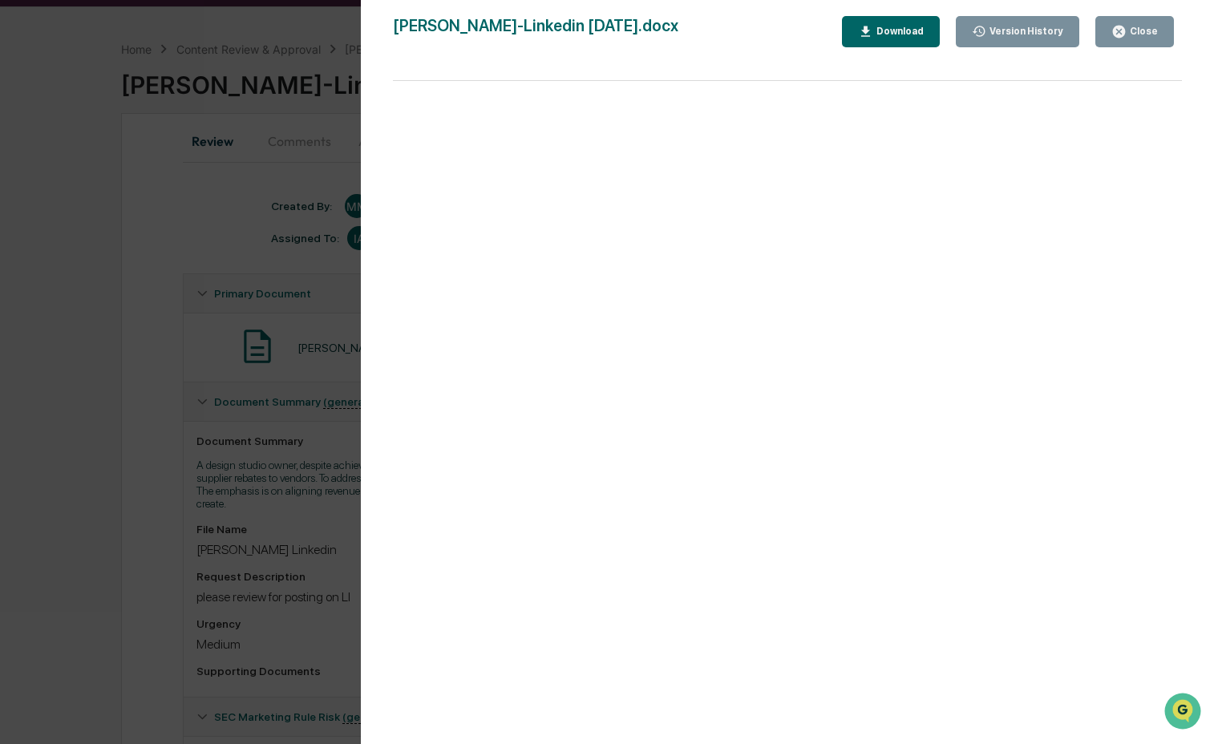
scroll to position [151, 0]
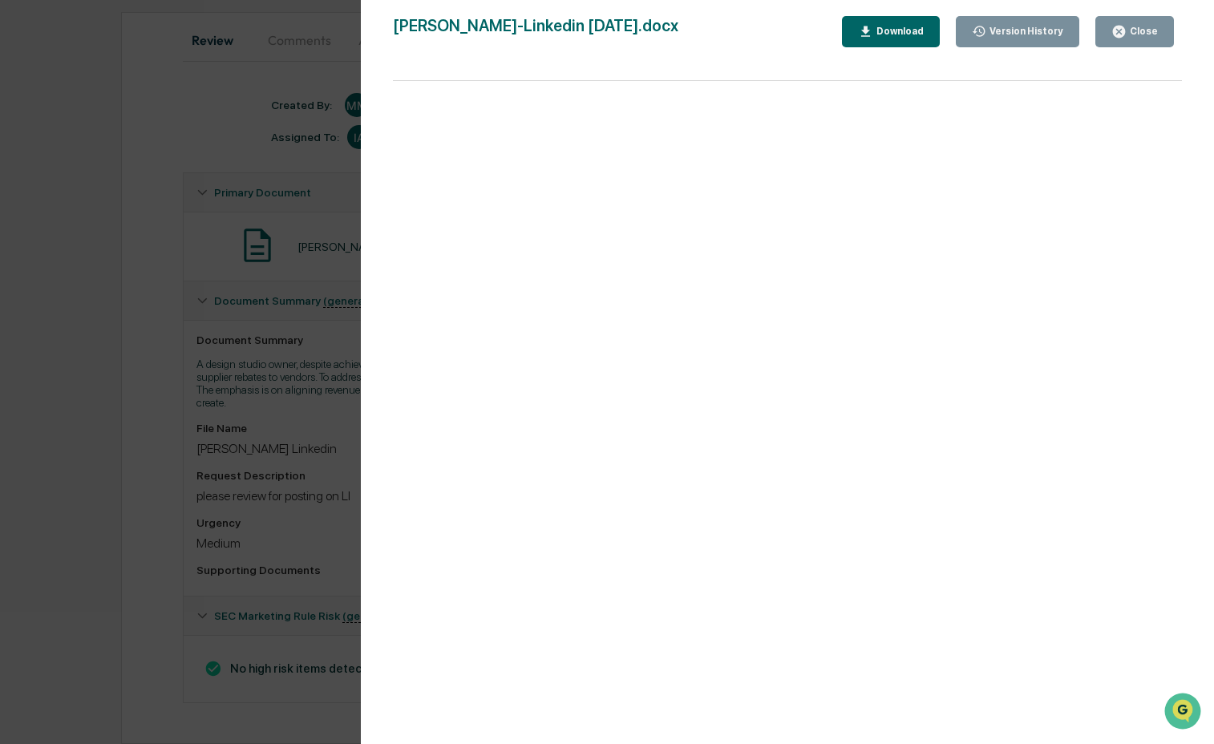
click at [1121, 41] on button "Close" at bounding box center [1134, 31] width 79 height 31
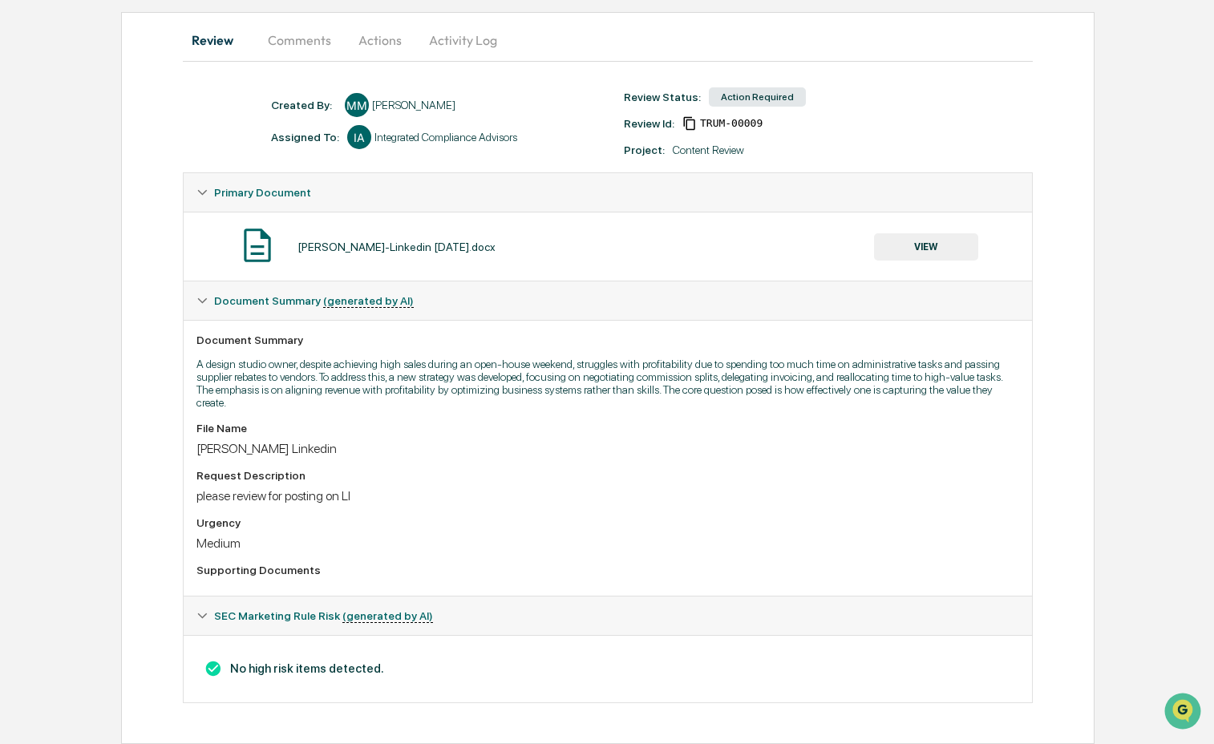
click at [388, 38] on button "Actions" at bounding box center [380, 40] width 72 height 38
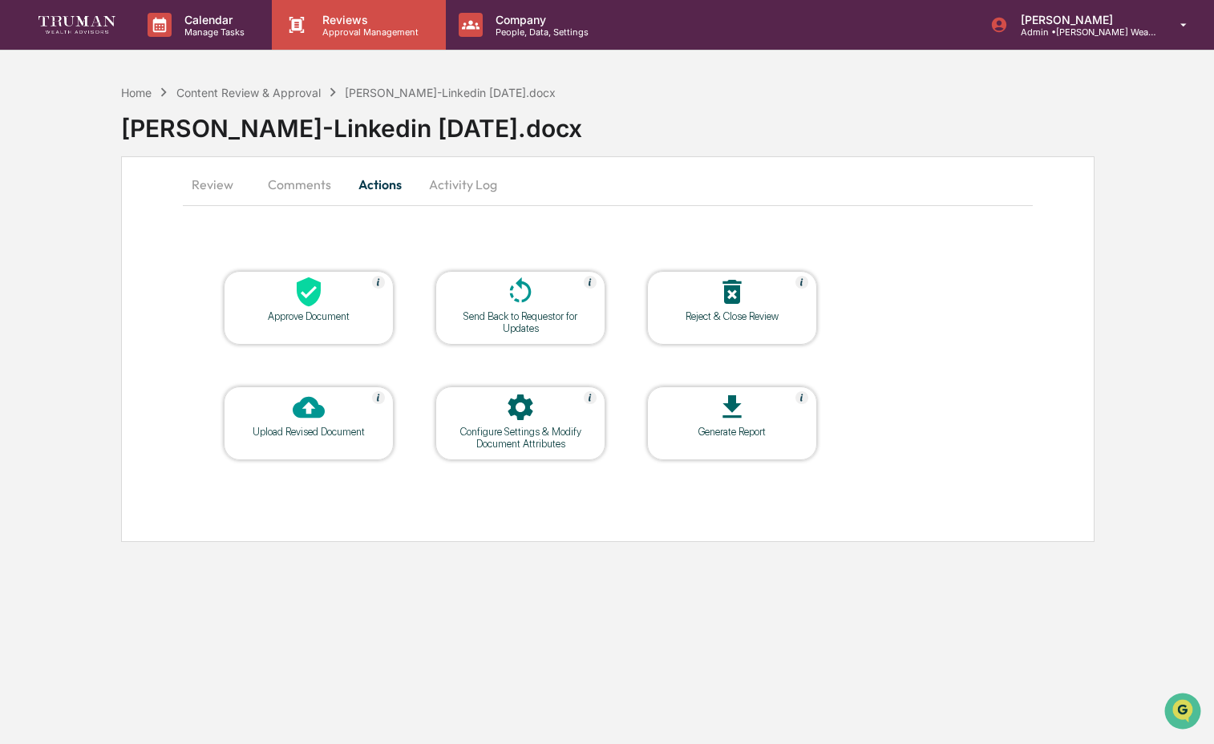
scroll to position [0, 0]
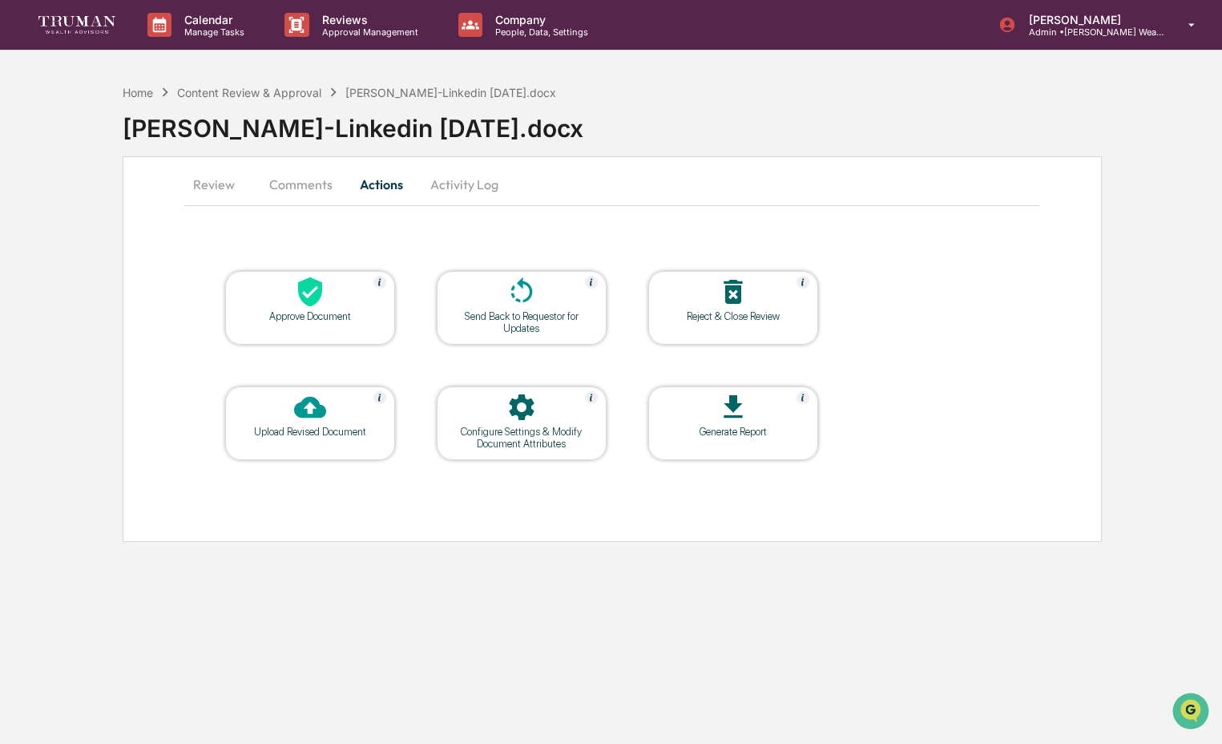
click at [297, 298] on icon at bounding box center [310, 292] width 32 height 32
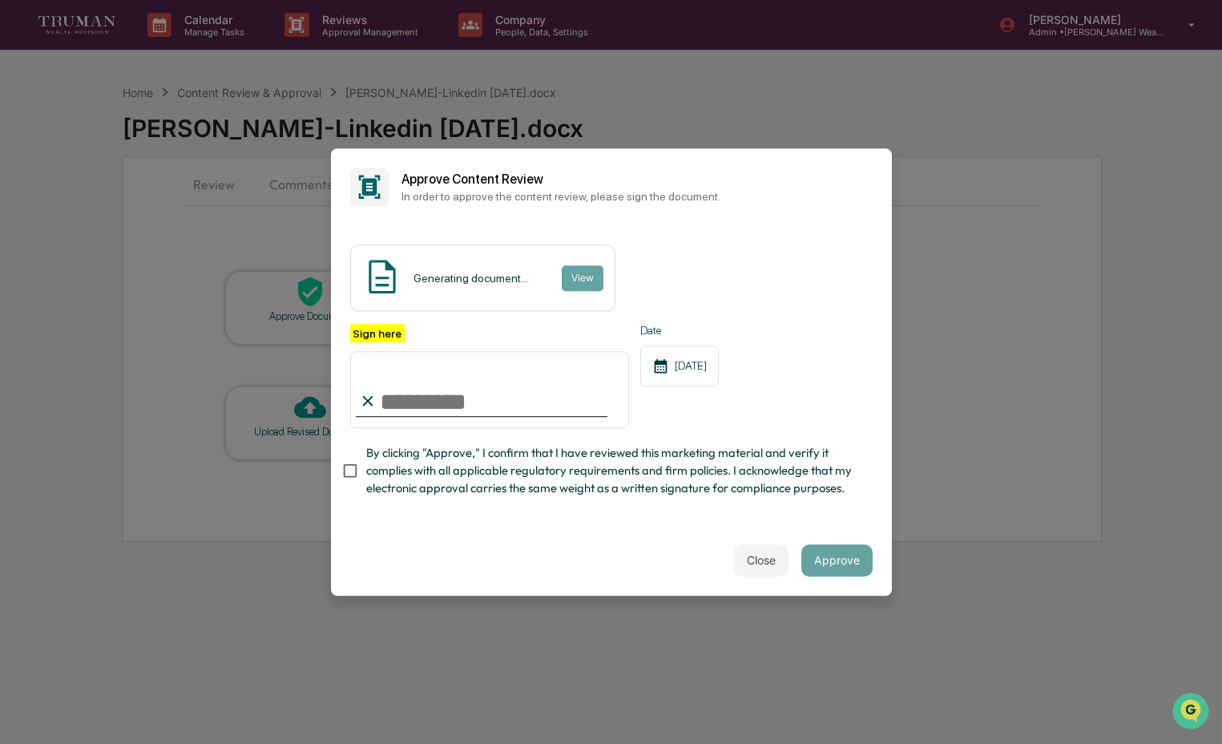
click at [441, 398] on input "Sign here" at bounding box center [490, 389] width 280 height 77
type input "**********"
click at [459, 460] on span "By clicking "Approve," I confirm that I have reviewed this marketing material a…" at bounding box center [613, 471] width 494 height 54
click at [801, 532] on div "Close Approve" at bounding box center [611, 560] width 561 height 71
click at [834, 562] on button "Approve" at bounding box center [837, 560] width 71 height 32
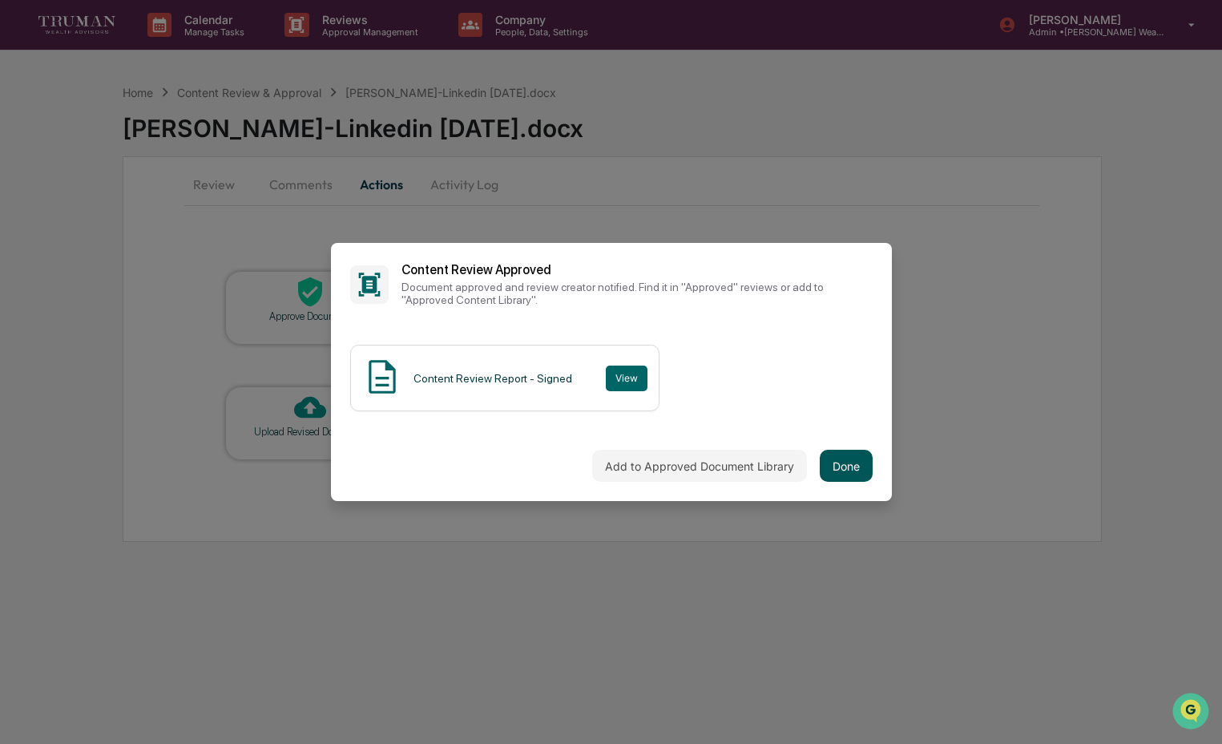
click at [826, 463] on button "Done" at bounding box center [846, 466] width 53 height 32
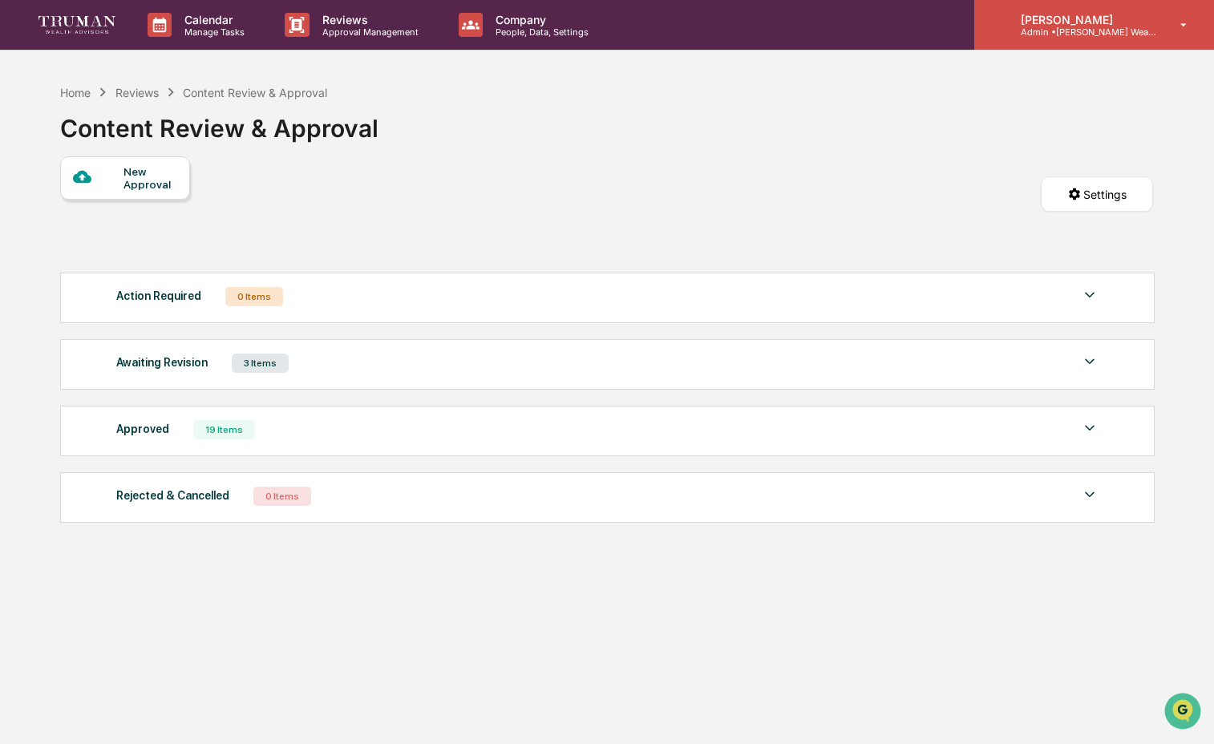
click at [1120, 10] on div "Lindsay Rider Admin • Truman Wealth" at bounding box center [1094, 25] width 240 height 50
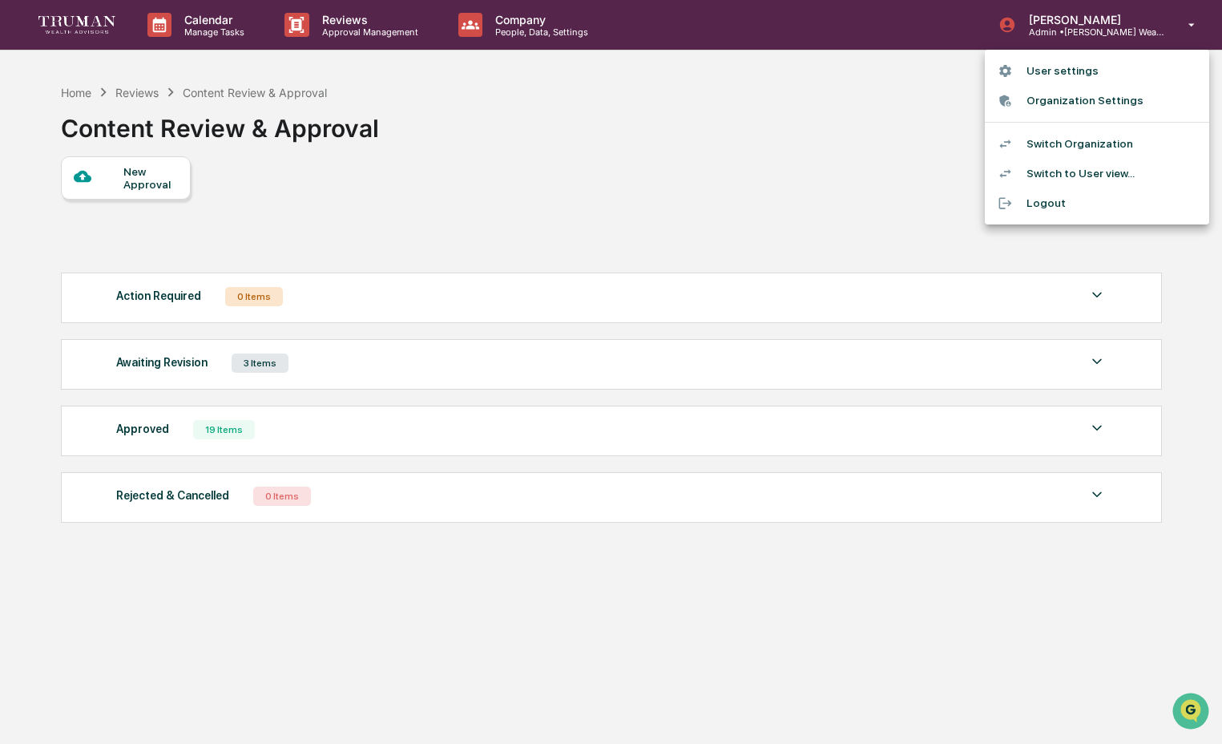
click at [1119, 154] on li "Switch Organization" at bounding box center [1097, 144] width 224 height 30
